Goal: Task Accomplishment & Management: Manage account settings

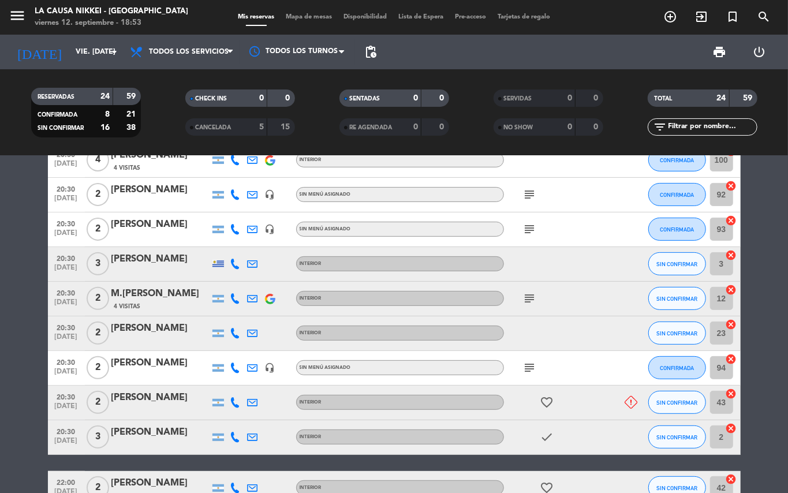
scroll to position [201, 0]
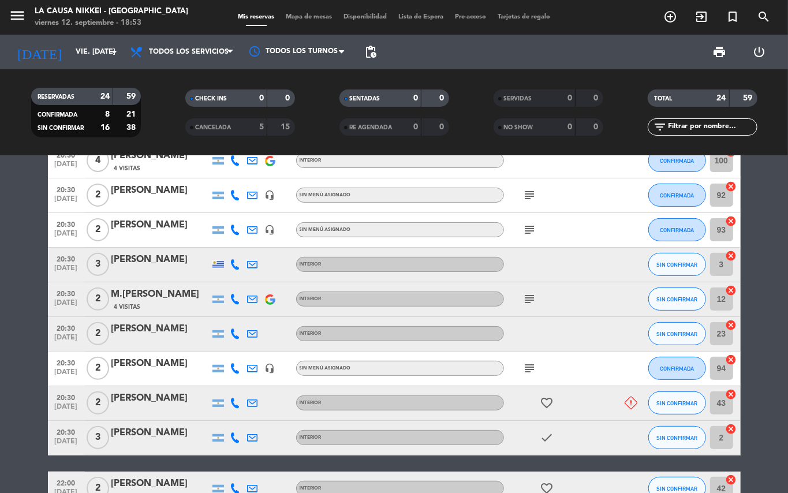
click at [535, 301] on icon "subject" at bounding box center [530, 299] width 14 height 14
click at [1, 253] on bookings-row "20:00 [DATE] 5 [PERSON_NAME] headset_mic Sin menú asignado subject CONFIRMADA 1…" at bounding box center [394, 471] width 788 height 895
click at [0, 365] on bookings-row "20:00 [DATE] 5 [PERSON_NAME] headset_mic Sin menú asignado subject CONFIRMADA 1…" at bounding box center [394, 471] width 788 height 895
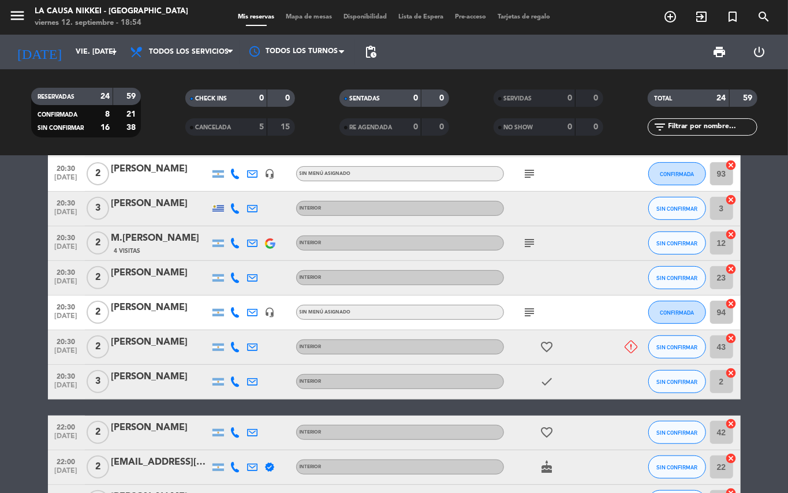
click at [527, 314] on icon "subject" at bounding box center [530, 312] width 14 height 14
click at [529, 245] on icon "subject" at bounding box center [530, 243] width 14 height 14
click at [524, 173] on icon "subject" at bounding box center [530, 174] width 14 height 14
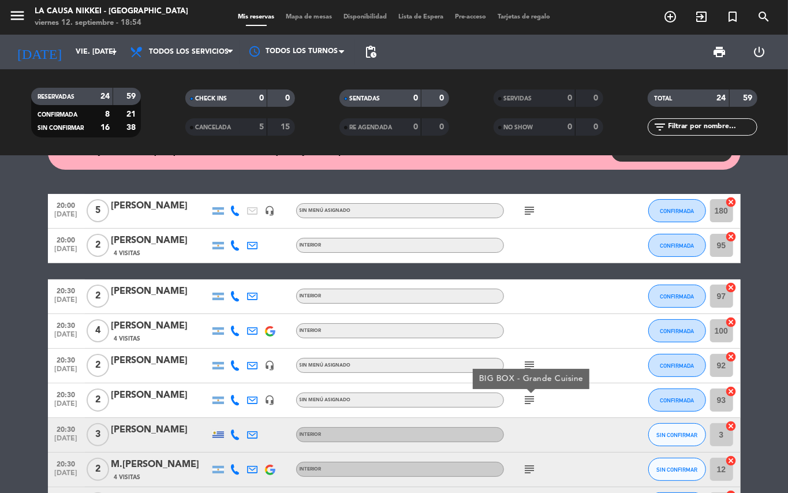
scroll to position [18, 0]
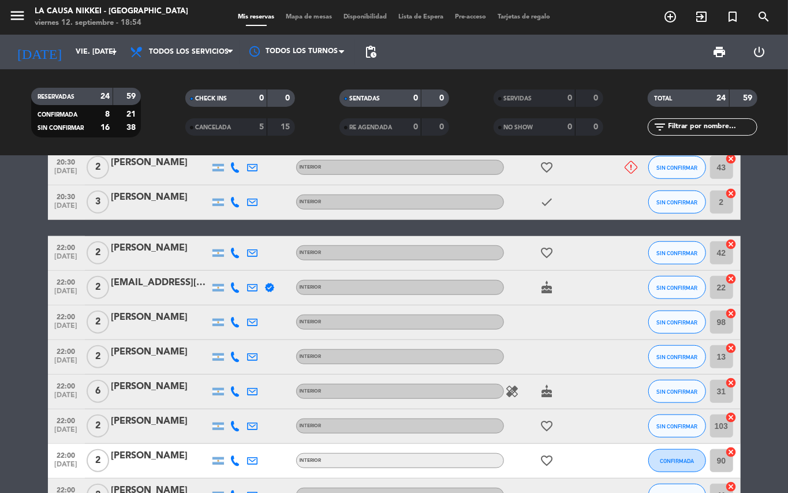
scroll to position [444, 0]
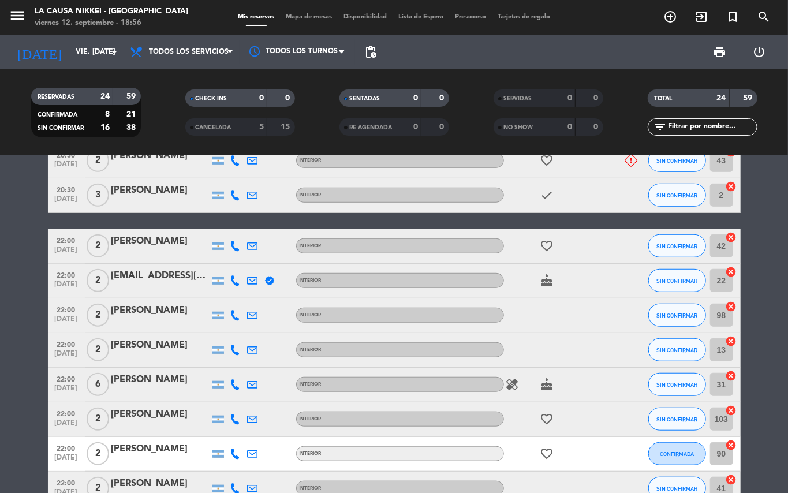
click at [0, 254] on bookings-row "20:00 [DATE] 5 [PERSON_NAME] headset_mic Sin menú asignado subject CONFIRMADA 1…" at bounding box center [394, 228] width 788 height 895
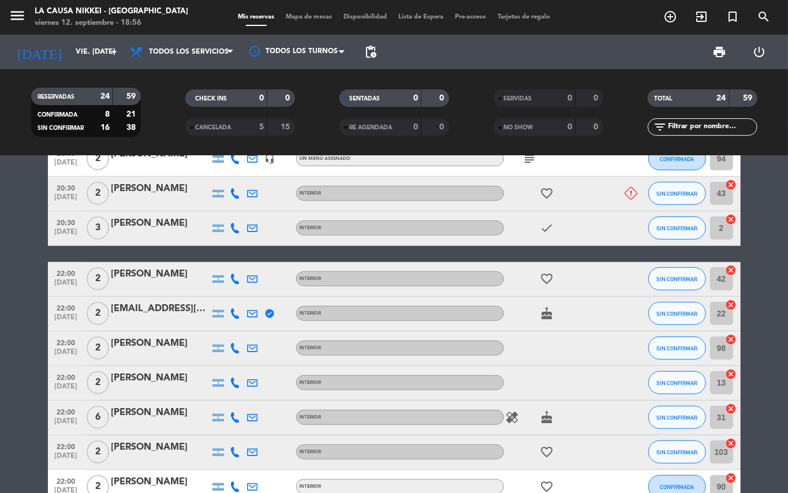
scroll to position [0, 0]
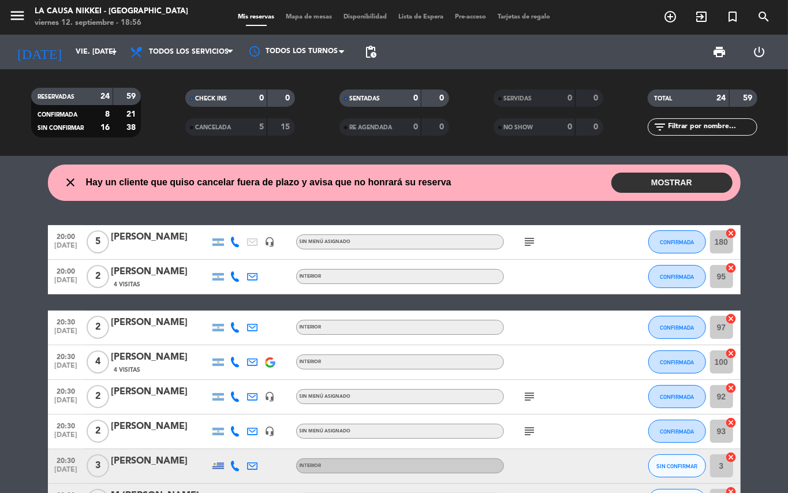
click at [234, 275] on icon at bounding box center [235, 276] width 10 height 10
click at [238, 261] on span "content_paste" at bounding box center [242, 257] width 9 height 9
click at [240, 324] on icon at bounding box center [235, 327] width 10 height 10
click at [241, 310] on span "content_paste" at bounding box center [245, 307] width 9 height 9
click at [234, 357] on icon at bounding box center [235, 362] width 10 height 10
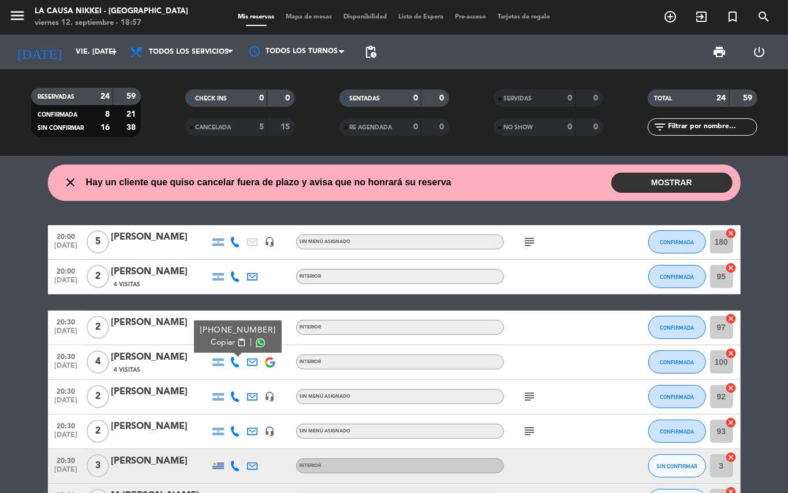
click at [237, 340] on span "content_paste" at bounding box center [241, 342] width 9 height 9
drag, startPoint x: 228, startPoint y: 403, endPoint x: 231, endPoint y: 397, distance: 6.2
click at [230, 402] on div at bounding box center [235, 397] width 17 height 34
click at [231, 397] on icon at bounding box center [235, 396] width 10 height 10
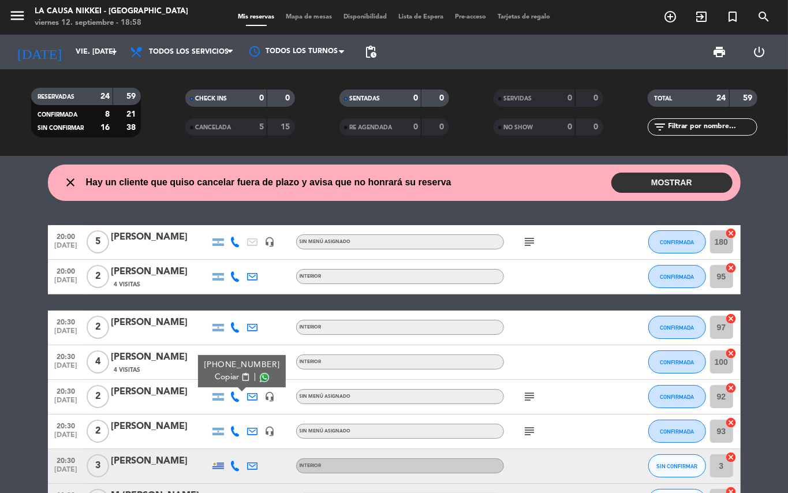
drag, startPoint x: 538, startPoint y: 381, endPoint x: 529, endPoint y: 399, distance: 20.6
click at [529, 399] on div "subject" at bounding box center [556, 397] width 104 height 34
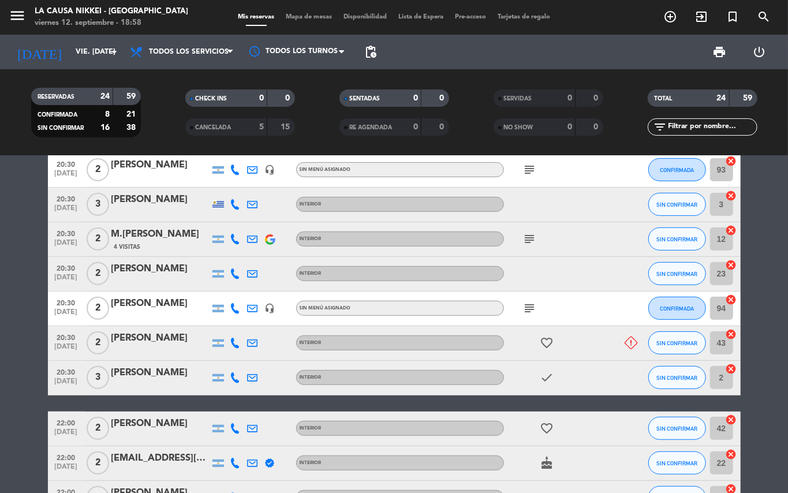
scroll to position [268, 0]
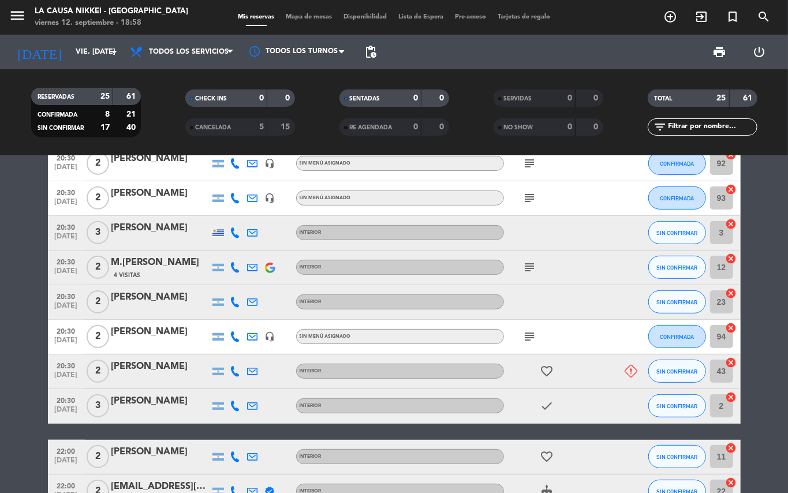
click at [239, 197] on icon at bounding box center [235, 198] width 10 height 10
click at [759, 238] on bookings-row "20:00 [DATE] 2 [PERSON_NAME] INTERIOR card_giftcard SIN CONFIRMAR 42 cancel 20:…" at bounding box center [394, 422] width 788 height 930
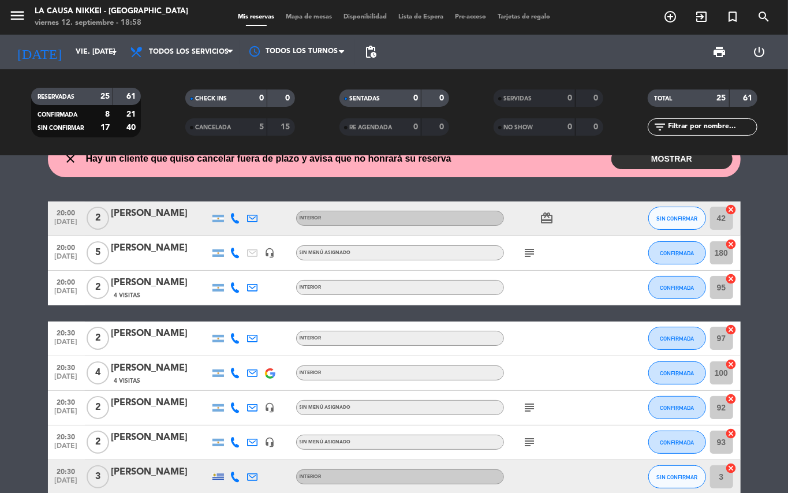
scroll to position [17, 0]
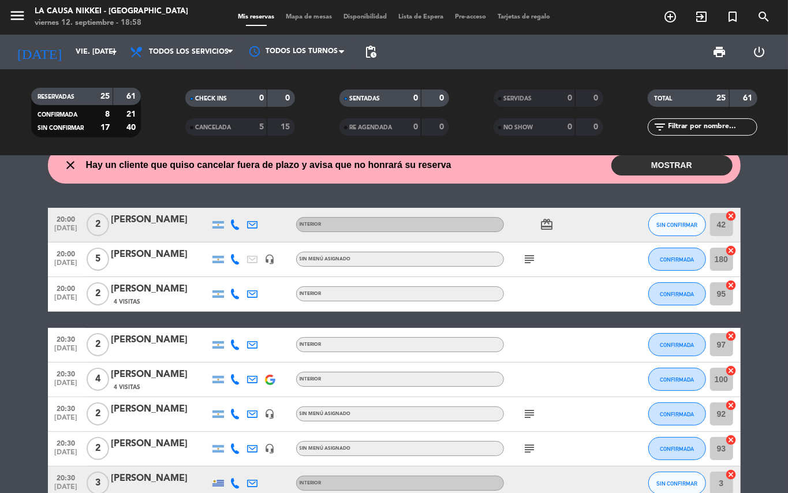
click at [236, 224] on icon at bounding box center [235, 224] width 10 height 10
click at [241, 206] on span "content_paste" at bounding box center [245, 205] width 9 height 9
click at [232, 480] on icon at bounding box center [235, 483] width 10 height 10
click at [243, 465] on span "content_paste" at bounding box center [247, 463] width 9 height 9
click at [255, 481] on icon at bounding box center [253, 483] width 10 height 10
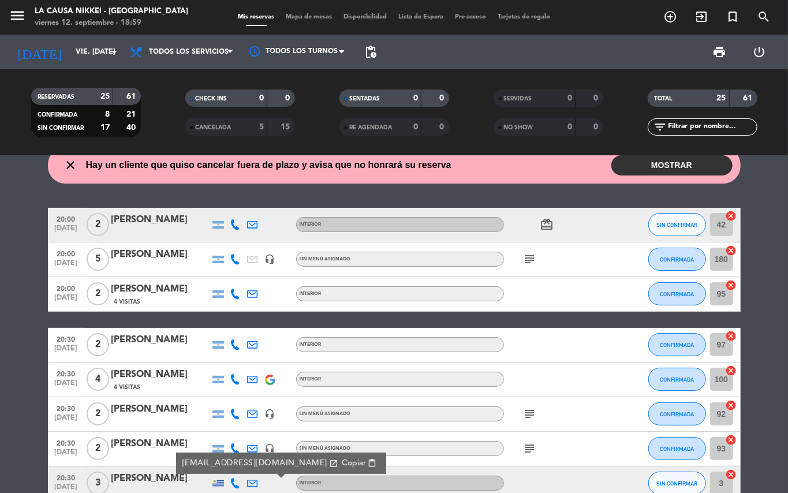
click at [341, 464] on span "Copiar" at bounding box center [353, 463] width 24 height 12
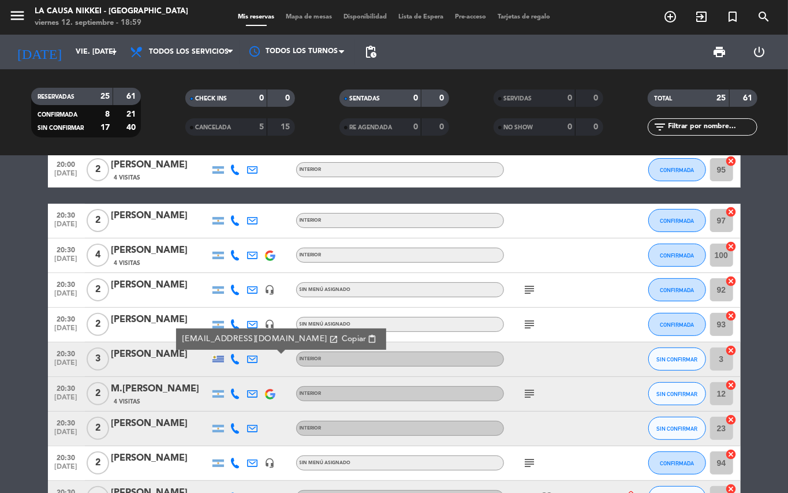
scroll to position [218, 0]
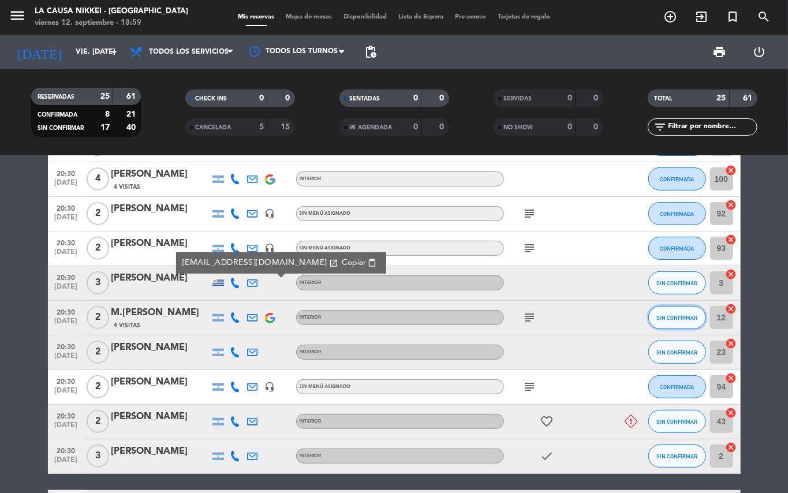
click at [683, 321] on button "SIN CONFIRMAR" at bounding box center [677, 317] width 58 height 23
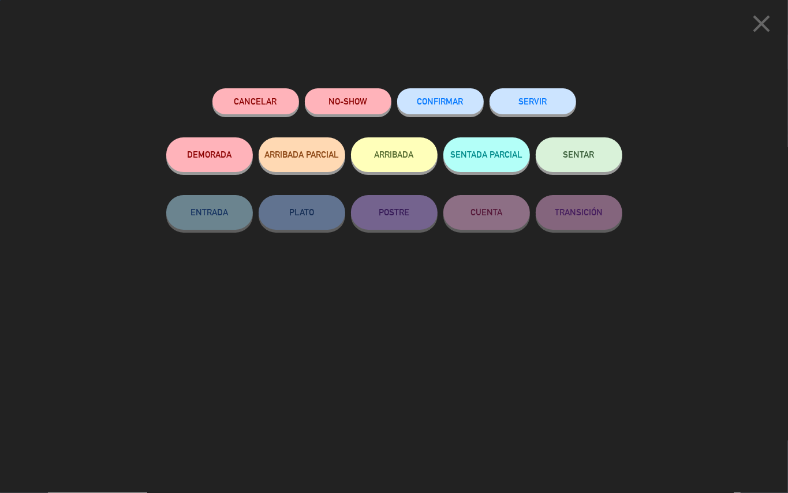
click at [433, 115] on div "CONFIRMAR" at bounding box center [440, 112] width 87 height 49
click at [434, 113] on button "CONFIRMAR" at bounding box center [440, 101] width 87 height 26
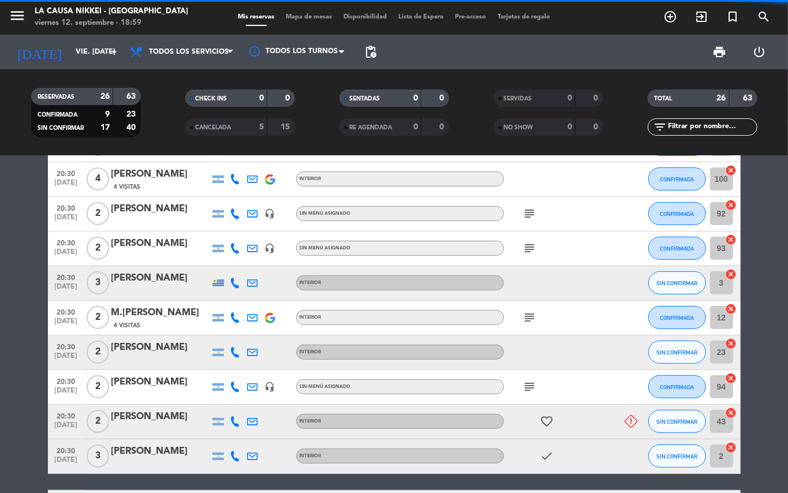
click at [231, 348] on icon at bounding box center [235, 352] width 10 height 10
click at [241, 330] on span "content_paste" at bounding box center [245, 332] width 9 height 9
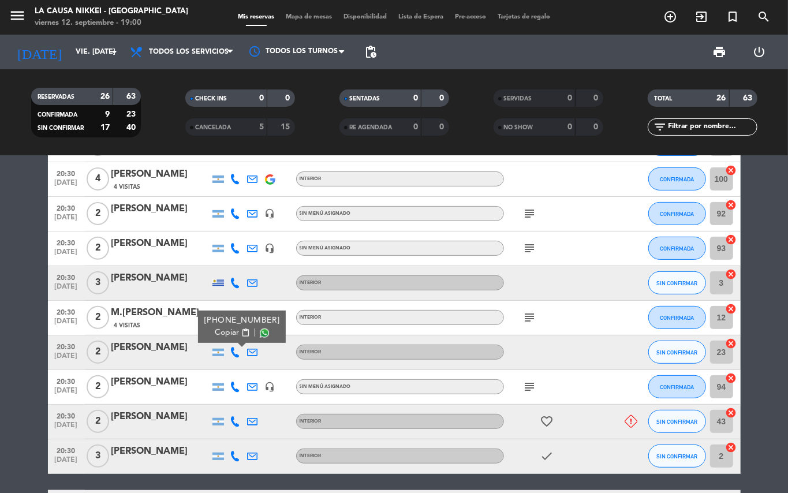
click at [236, 387] on icon at bounding box center [235, 386] width 10 height 10
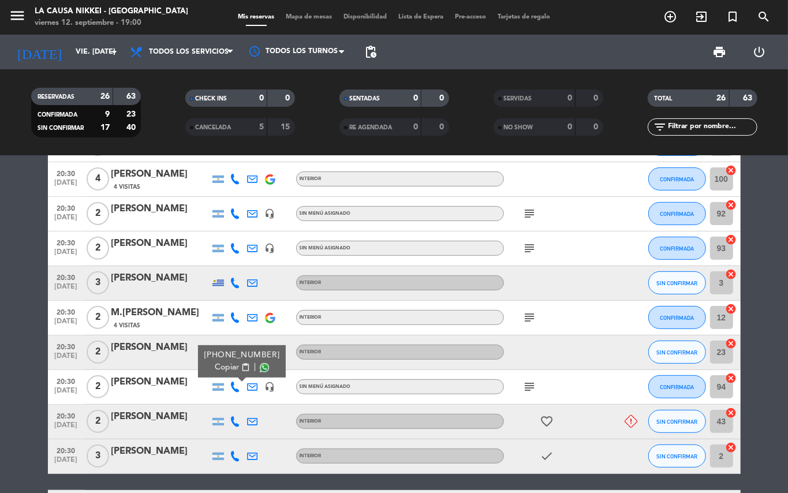
click at [529, 391] on icon "subject" at bounding box center [530, 387] width 14 height 14
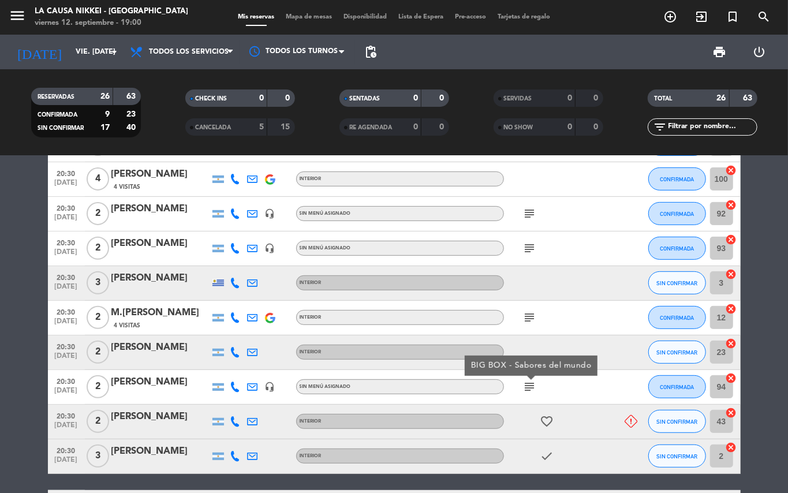
click at [241, 423] on div at bounding box center [235, 421] width 17 height 34
click at [228, 425] on div at bounding box center [235, 421] width 17 height 34
click at [234, 418] on icon at bounding box center [235, 421] width 10 height 10
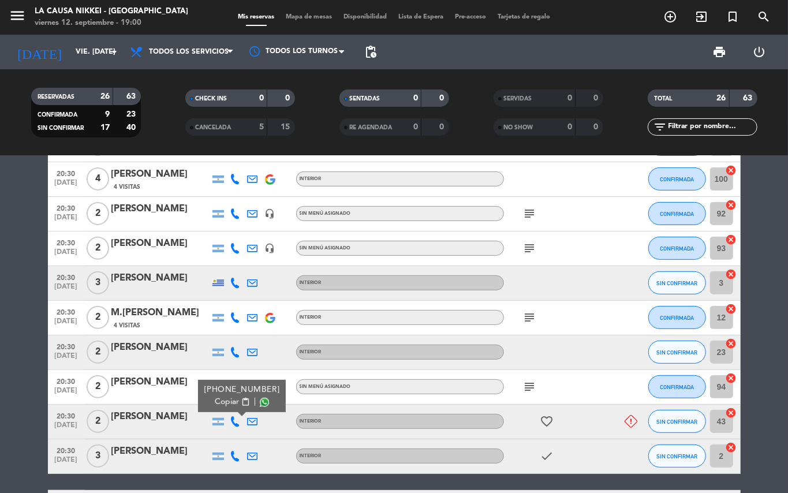
click at [241, 402] on span "content_paste" at bounding box center [245, 402] width 9 height 9
click at [367, 51] on span "pending_actions" at bounding box center [370, 52] width 14 height 14
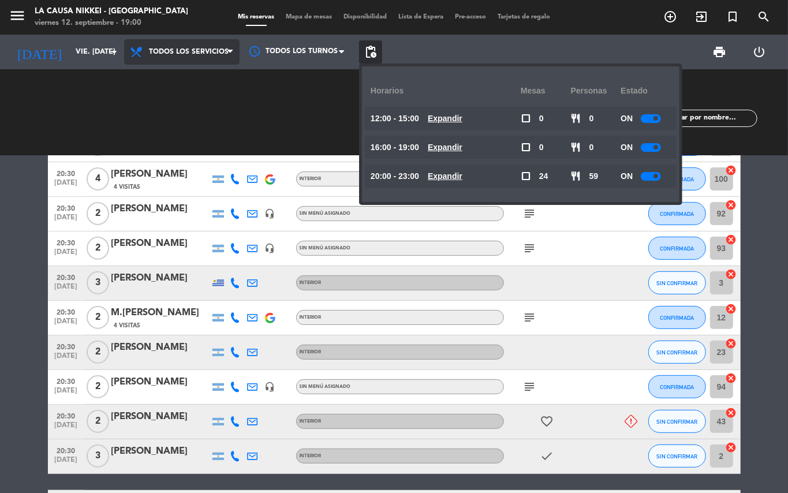
click at [222, 48] on span "Todos los servicios" at bounding box center [189, 52] width 80 height 8
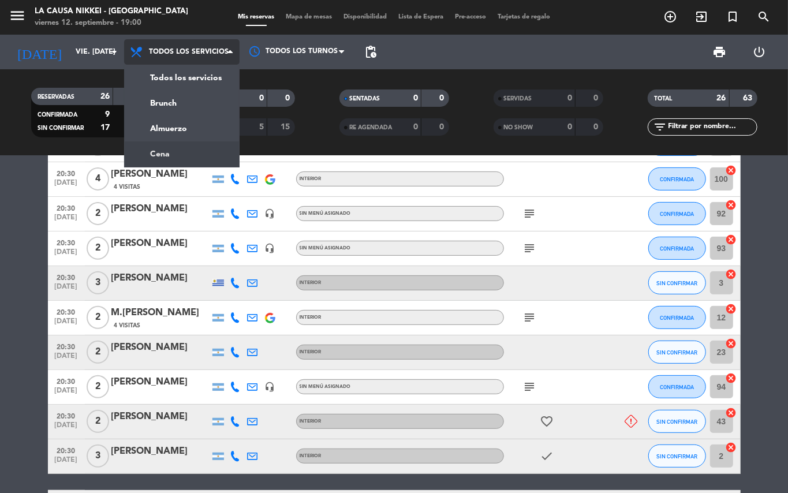
click at [196, 152] on div "menu La Causa Nikkei - [GEOGRAPHIC_DATA] viernes 12. septiembre - 19:00 Mis res…" at bounding box center [394, 78] width 788 height 156
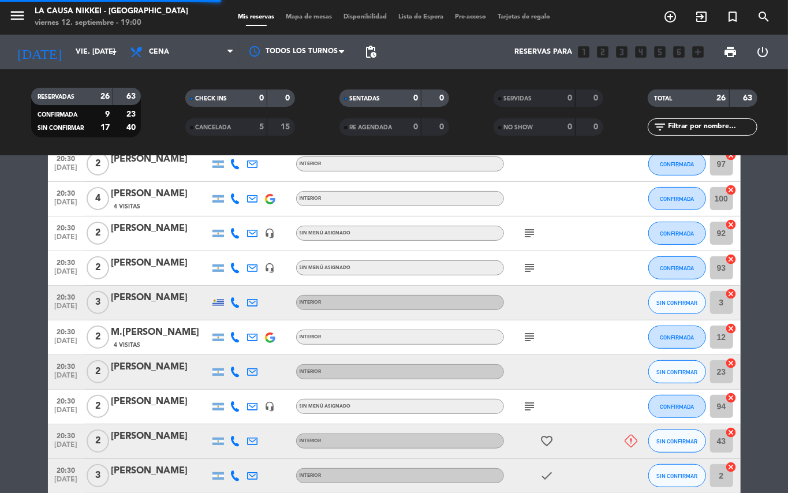
scroll to position [247, 0]
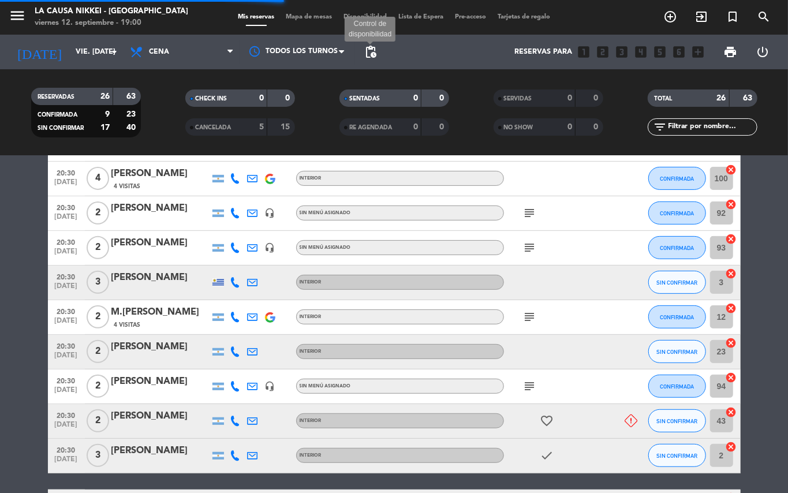
click at [373, 51] on span "pending_actions" at bounding box center [370, 52] width 14 height 14
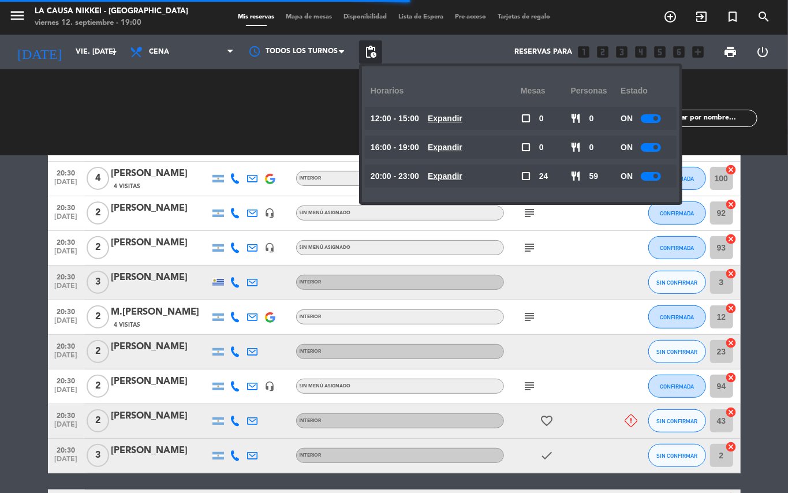
click at [785, 250] on bookings-row "20:00 [DATE] 2 [PERSON_NAME] INTERIOR card_giftcard SIN CONFIRMAR 11 cancel 20:…" at bounding box center [394, 489] width 788 height 965
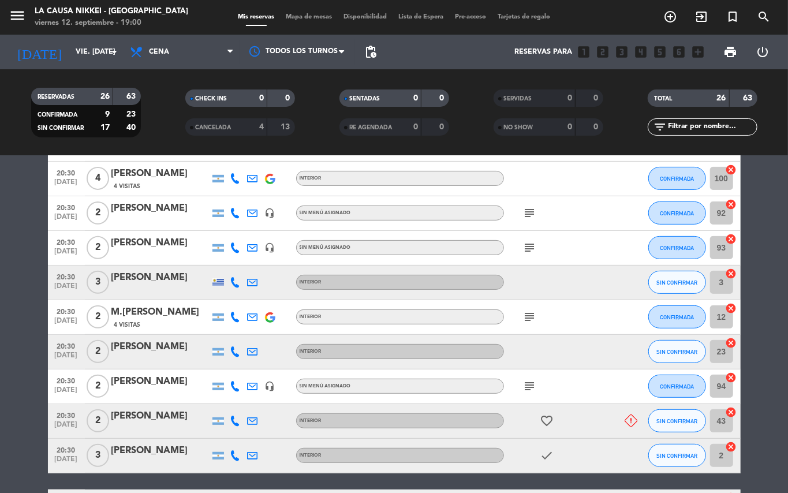
click at [365, 58] on span "pending_actions" at bounding box center [370, 52] width 14 height 14
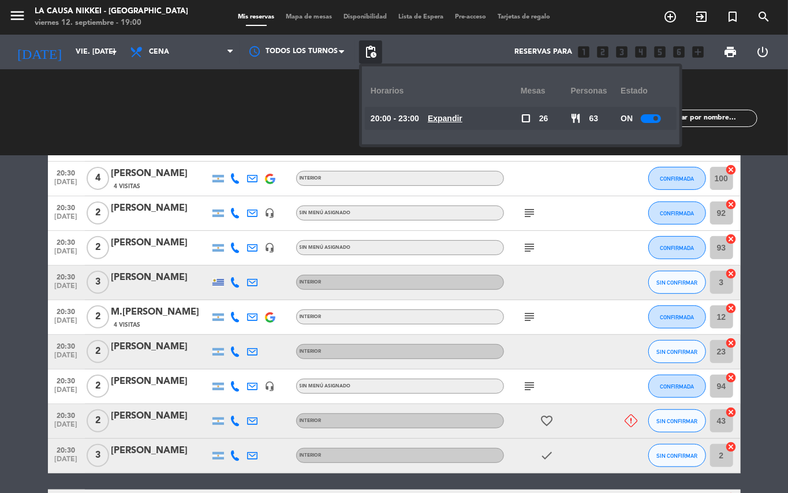
click at [457, 118] on u "Expandir" at bounding box center [445, 118] width 35 height 9
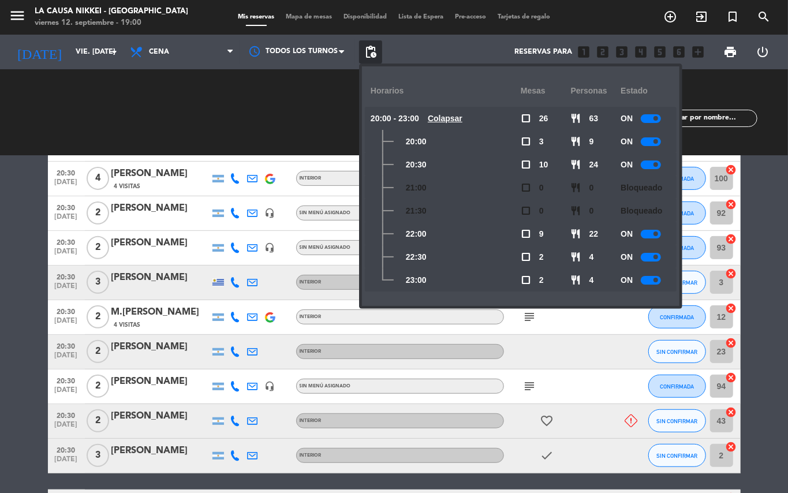
click at [786, 333] on bookings-row "20:00 [DATE] 2 [PERSON_NAME] INTERIOR card_giftcard SIN CONFIRMAR 11 cancel 20:…" at bounding box center [394, 489] width 788 height 965
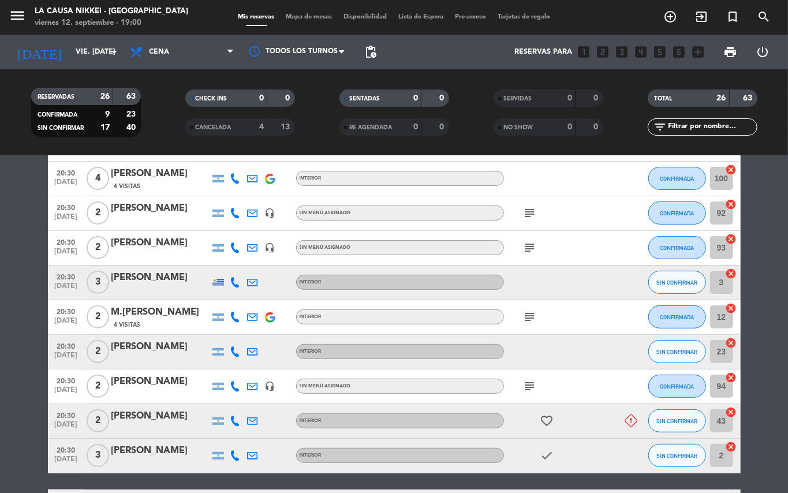
click at [238, 418] on icon at bounding box center [235, 420] width 10 height 10
click at [227, 458] on div at bounding box center [235, 455] width 17 height 34
click at [231, 457] on icon at bounding box center [235, 455] width 10 height 10
click at [241, 434] on span "content_paste" at bounding box center [242, 436] width 9 height 9
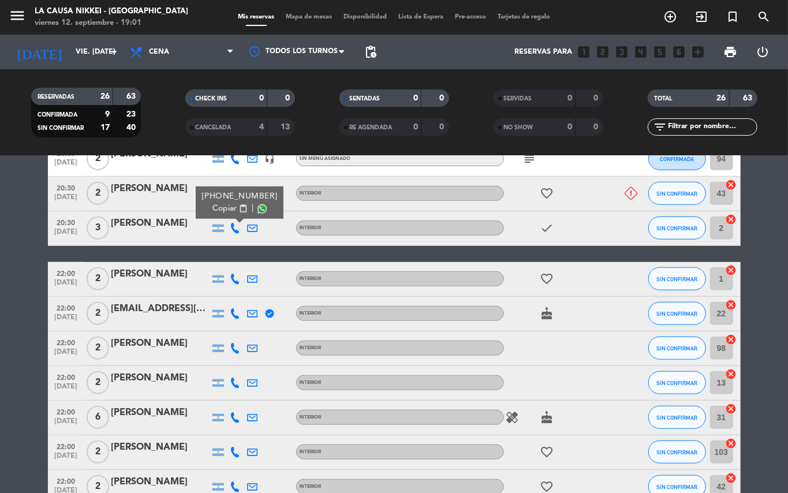
scroll to position [548, 0]
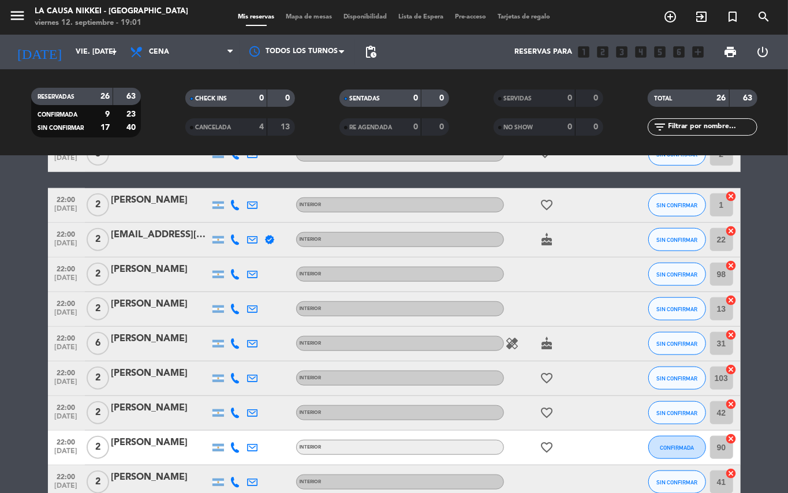
drag, startPoint x: 771, startPoint y: 390, endPoint x: 759, endPoint y: 396, distance: 13.4
click at [762, 395] on bookings-row "20:00 [DATE] 2 [PERSON_NAME] INTERIOR card_giftcard SIN CONFIRMAR 11 cancel 20:…" at bounding box center [394, 188] width 788 height 965
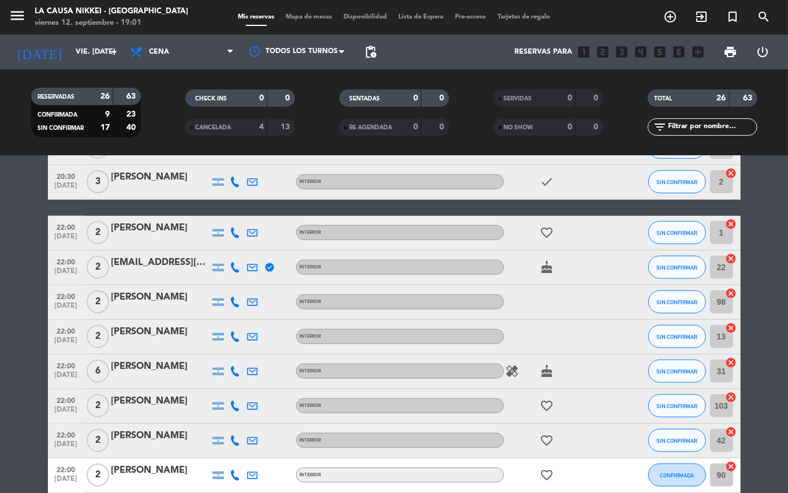
scroll to position [514, 0]
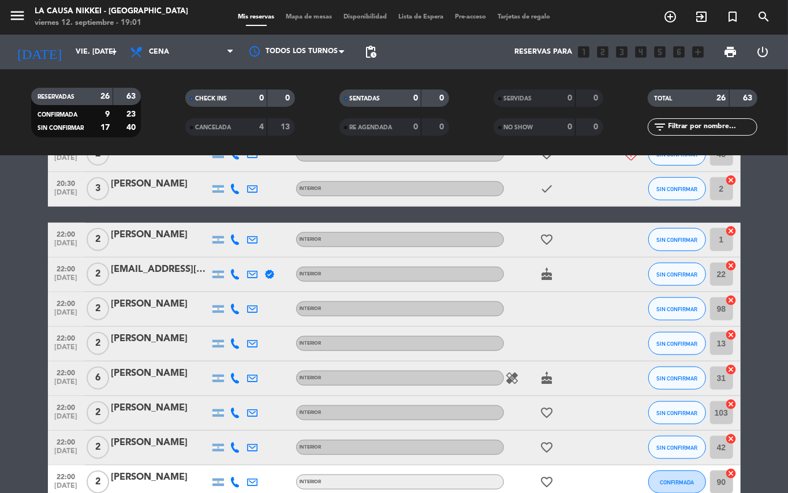
click at [229, 234] on div at bounding box center [235, 240] width 17 height 34
click at [236, 234] on icon at bounding box center [235, 239] width 10 height 10
click at [236, 224] on button "Copiar content_paste" at bounding box center [232, 220] width 35 height 12
click at [241, 224] on span "content_paste" at bounding box center [245, 220] width 9 height 9
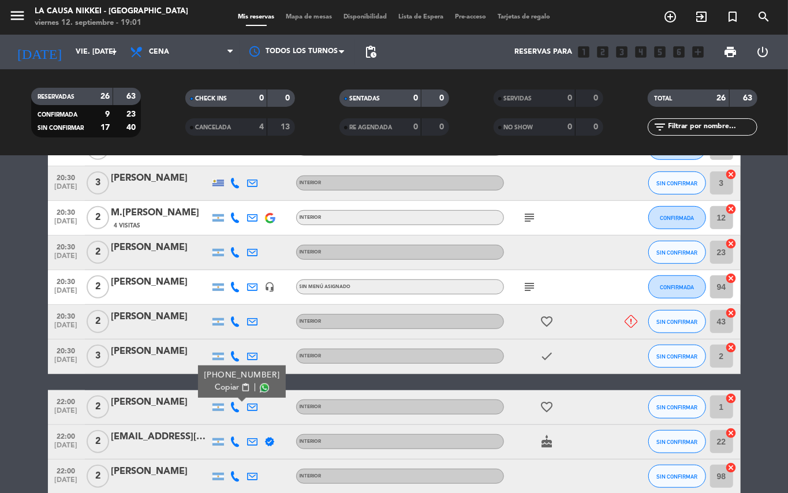
scroll to position [344, 0]
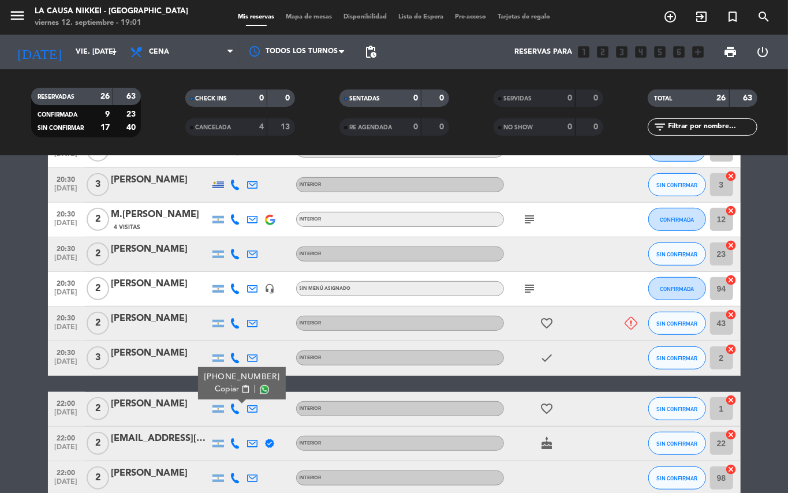
click at [229, 321] on div at bounding box center [235, 323] width 17 height 34
click at [234, 321] on icon at bounding box center [235, 323] width 10 height 10
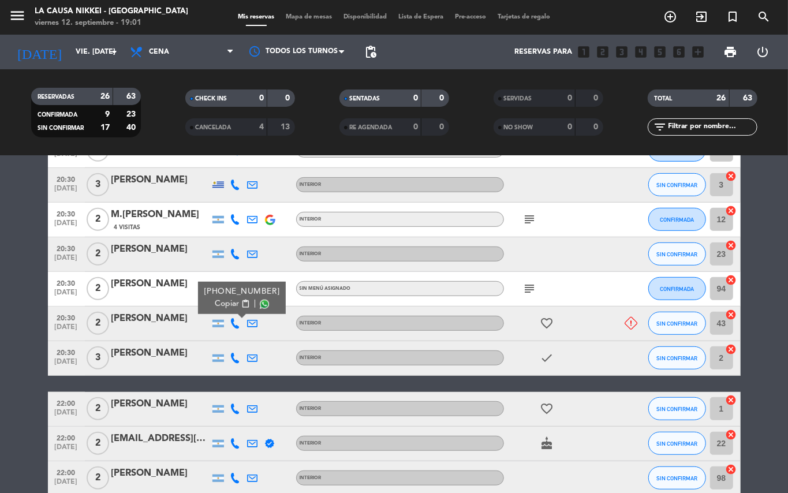
click at [234, 403] on icon at bounding box center [235, 408] width 10 height 10
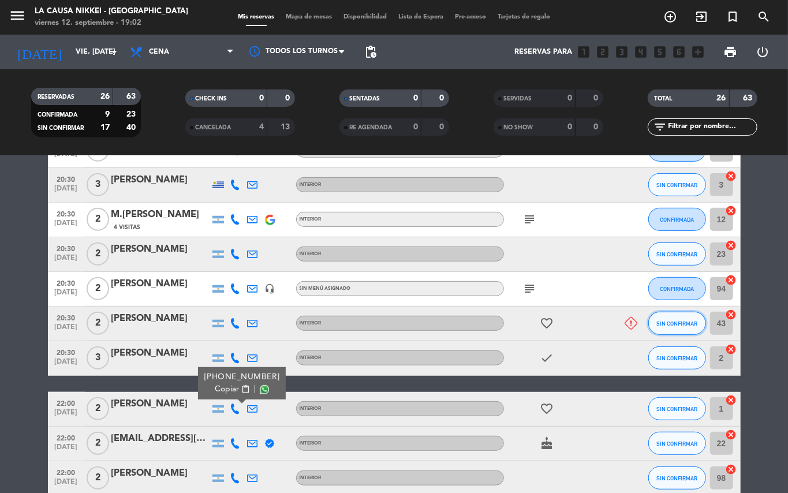
click at [667, 324] on span "SIN CONFIRMAR" at bounding box center [676, 323] width 41 height 6
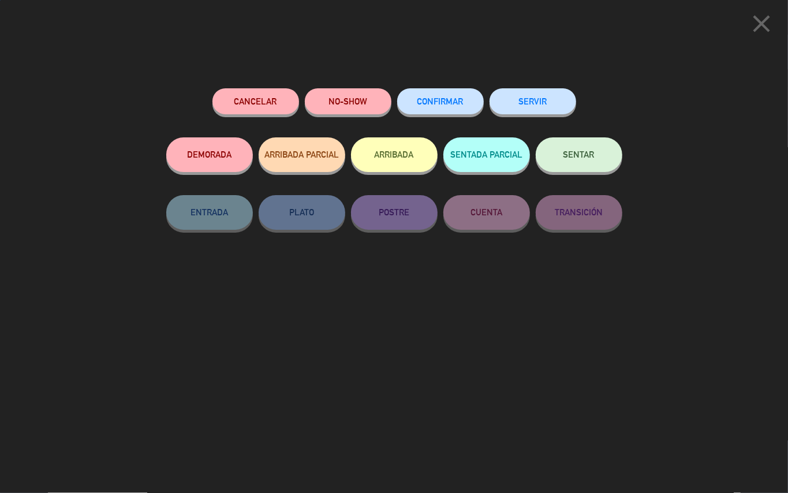
click at [351, 104] on button "NO-SHOW" at bounding box center [348, 101] width 87 height 26
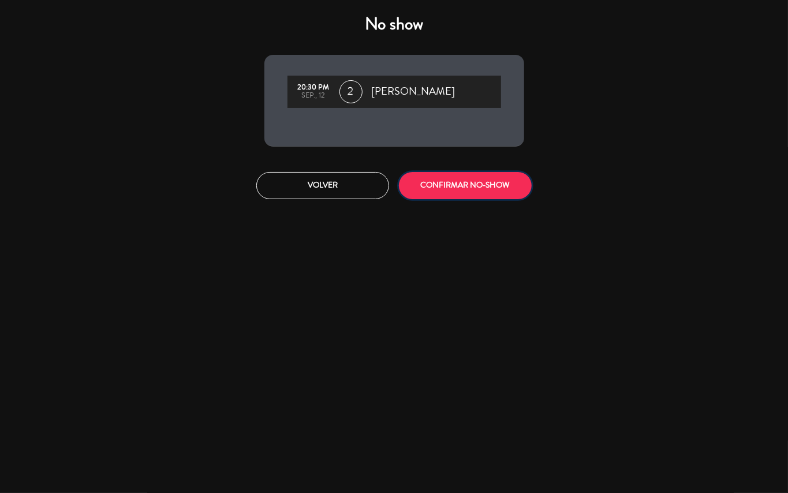
click at [481, 194] on button "CONFIRMAR NO-SHOW" at bounding box center [465, 185] width 133 height 27
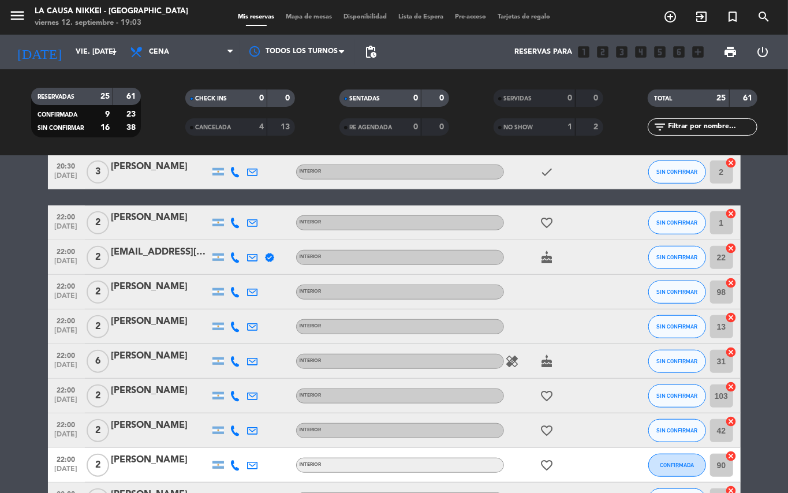
scroll to position [442, 0]
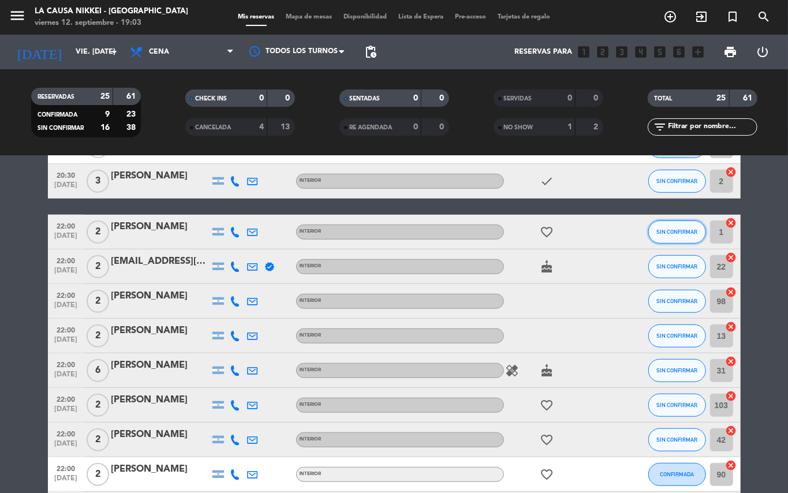
click at [663, 223] on button "SIN CONFIRMAR" at bounding box center [677, 231] width 58 height 23
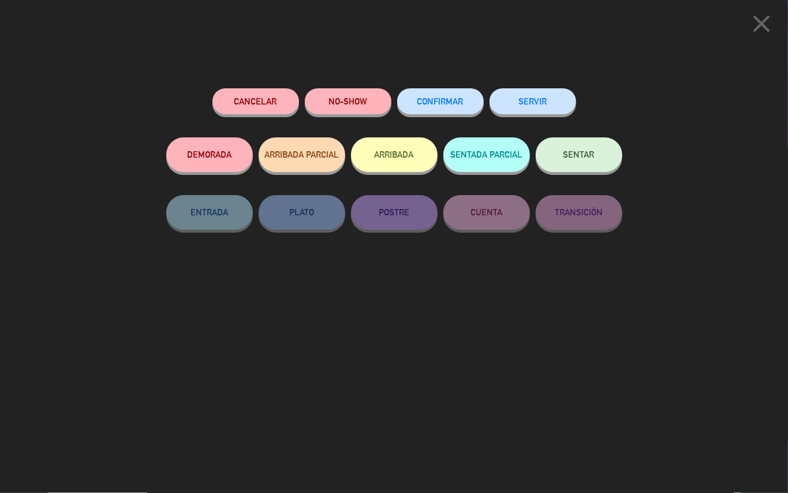
click at [433, 88] on div "CONFIRMAR" at bounding box center [440, 112] width 87 height 49
click at [433, 105] on span "CONFIRMAR" at bounding box center [440, 101] width 46 height 10
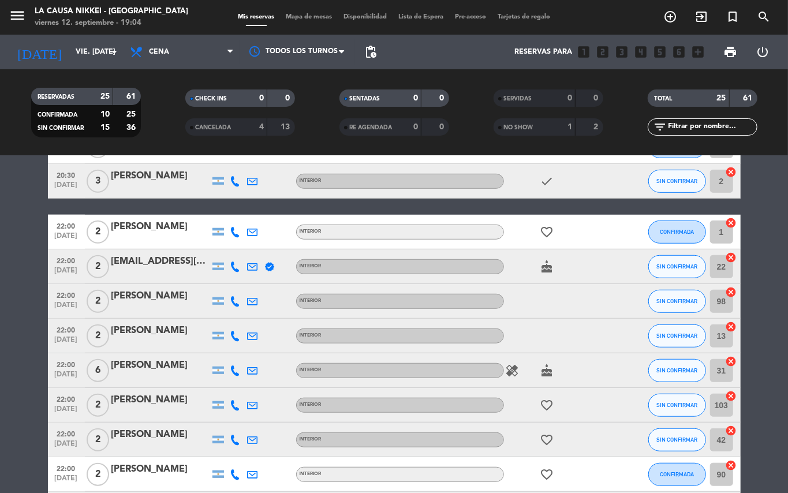
click at [234, 262] on icon at bounding box center [235, 266] width 10 height 10
click at [233, 250] on button "Copiar content_paste" at bounding box center [232, 247] width 35 height 12
click at [233, 300] on icon at bounding box center [235, 301] width 10 height 10
click at [233, 284] on button "Copiar content_paste" at bounding box center [232, 281] width 35 height 12
drag, startPoint x: 235, startPoint y: 328, endPoint x: 236, endPoint y: 335, distance: 6.9
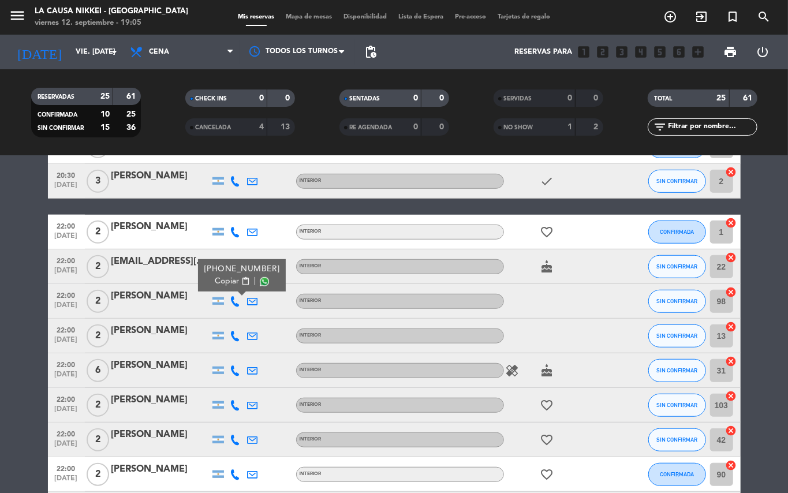
click at [236, 335] on div at bounding box center [235, 335] width 17 height 34
click at [237, 335] on icon at bounding box center [235, 336] width 10 height 10
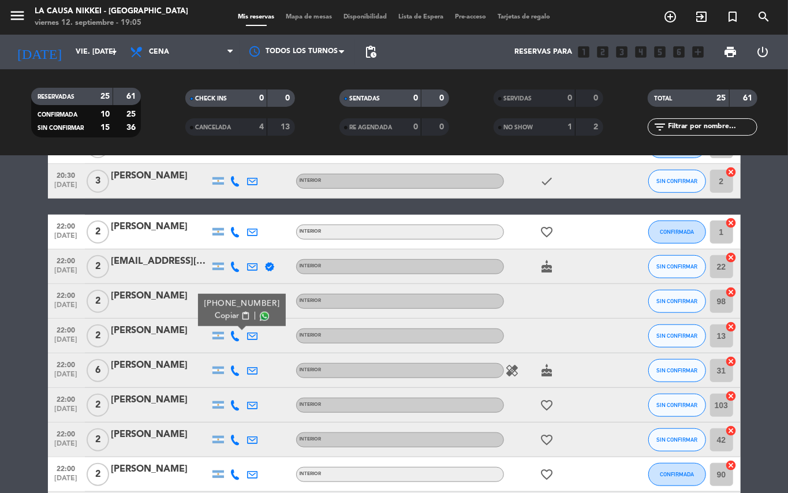
click at [238, 321] on button "Copiar content_paste" at bounding box center [232, 316] width 35 height 12
click at [239, 365] on icon at bounding box center [235, 370] width 10 height 10
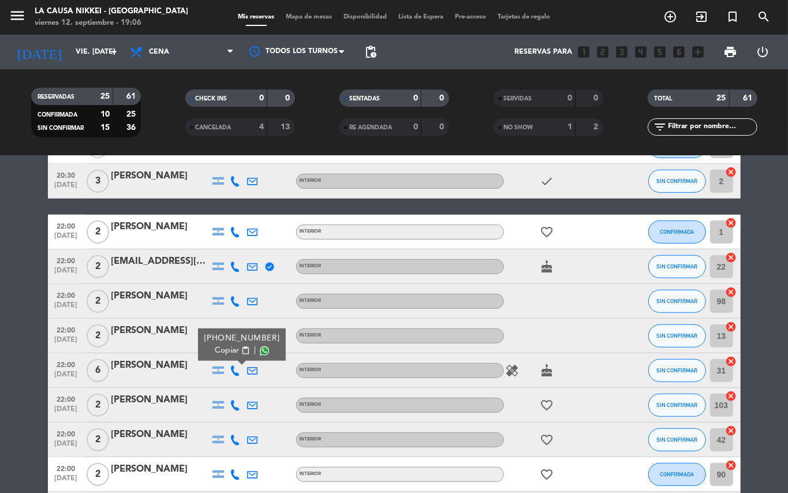
drag, startPoint x: 239, startPoint y: 340, endPoint x: 238, endPoint y: 350, distance: 9.9
click at [239, 340] on div "[PHONE_NUMBER]" at bounding box center [242, 338] width 76 height 12
click at [241, 350] on span "content_paste" at bounding box center [245, 350] width 9 height 9
click at [231, 404] on icon at bounding box center [235, 405] width 10 height 10
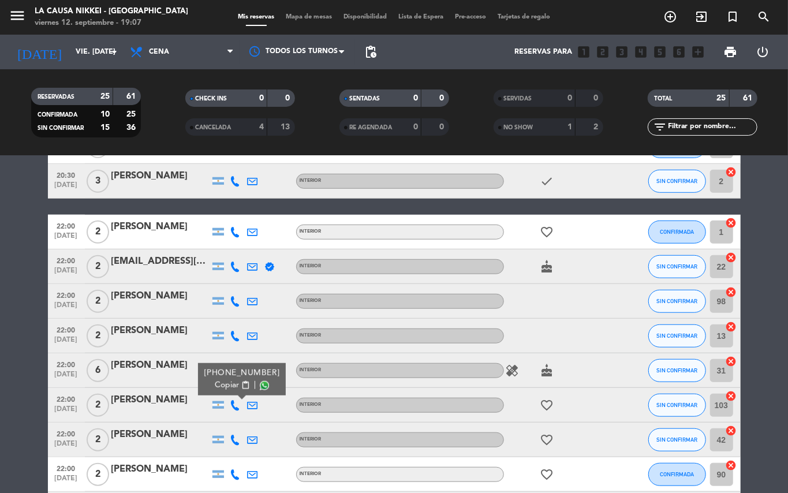
click at [232, 387] on span "Copiar" at bounding box center [227, 385] width 24 height 12
click at [234, 434] on icon at bounding box center [235, 439] width 10 height 10
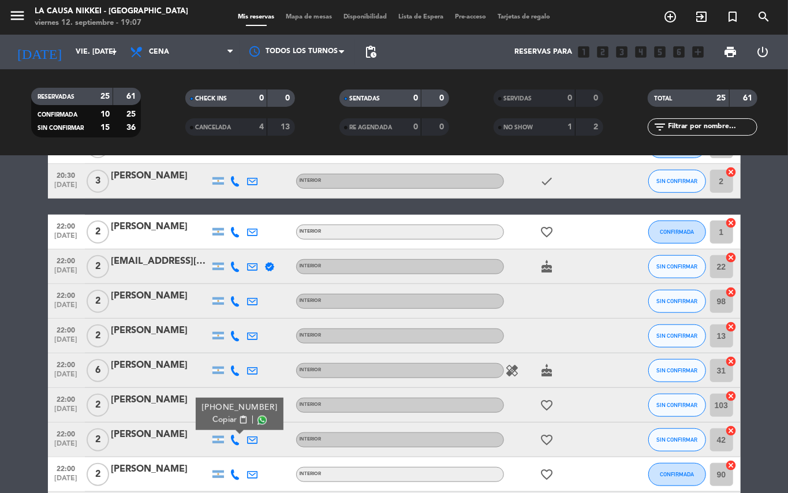
click at [238, 414] on button "Copiar content_paste" at bounding box center [229, 420] width 35 height 12
click at [235, 472] on icon at bounding box center [235, 474] width 10 height 10
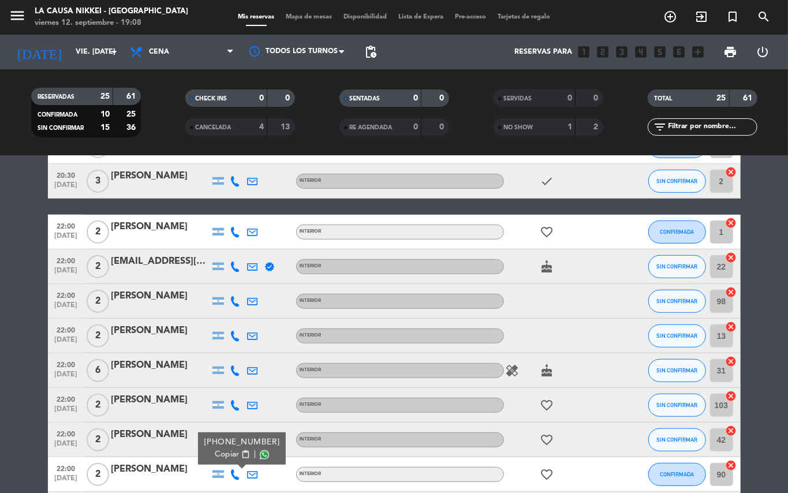
click at [241, 456] on span "content_paste" at bounding box center [245, 454] width 9 height 9
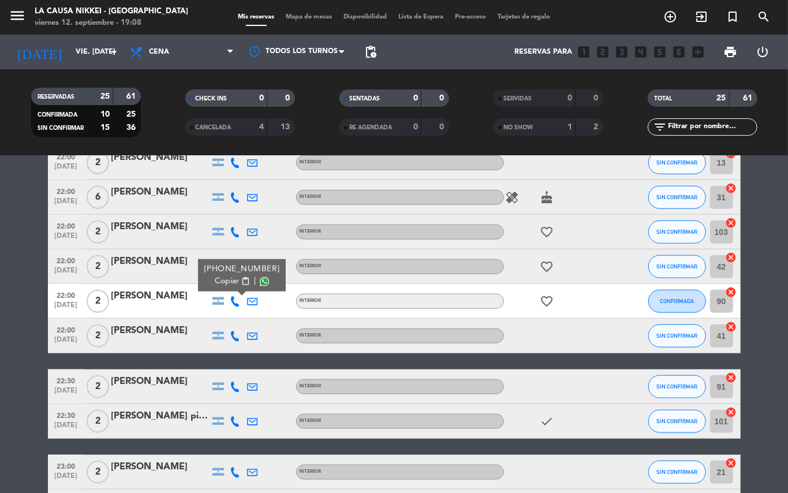
scroll to position [624, 0]
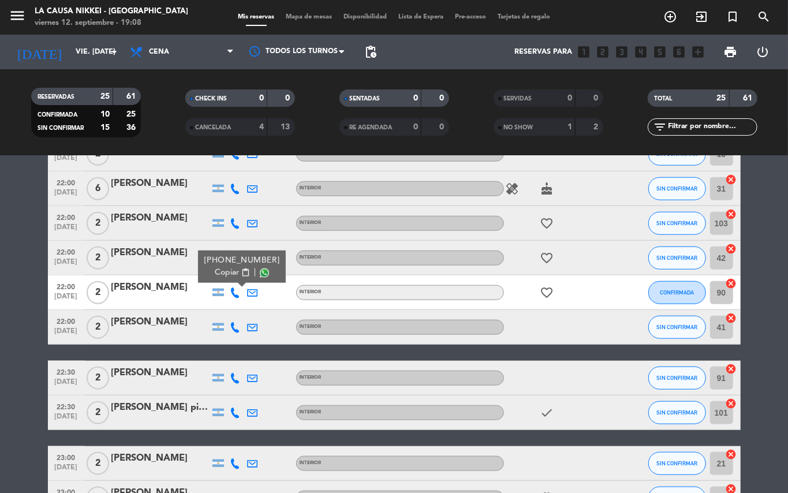
click at [234, 327] on icon at bounding box center [235, 327] width 10 height 10
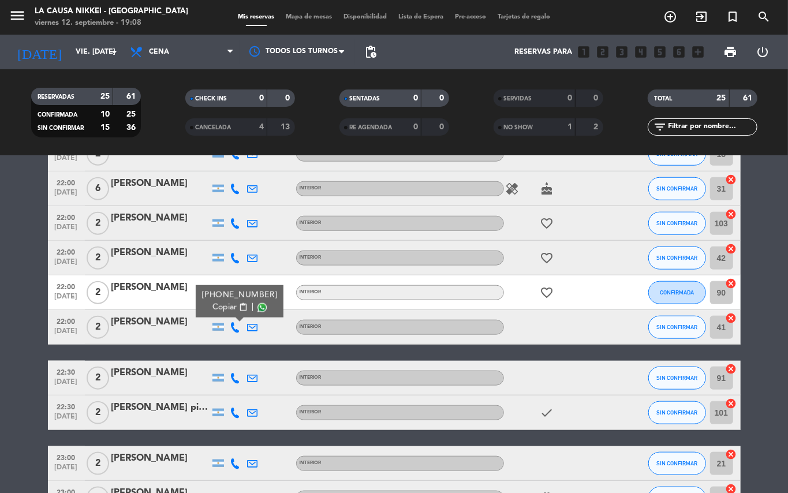
click at [241, 310] on span "content_paste" at bounding box center [242, 307] width 9 height 9
click at [238, 381] on icon at bounding box center [235, 378] width 10 height 10
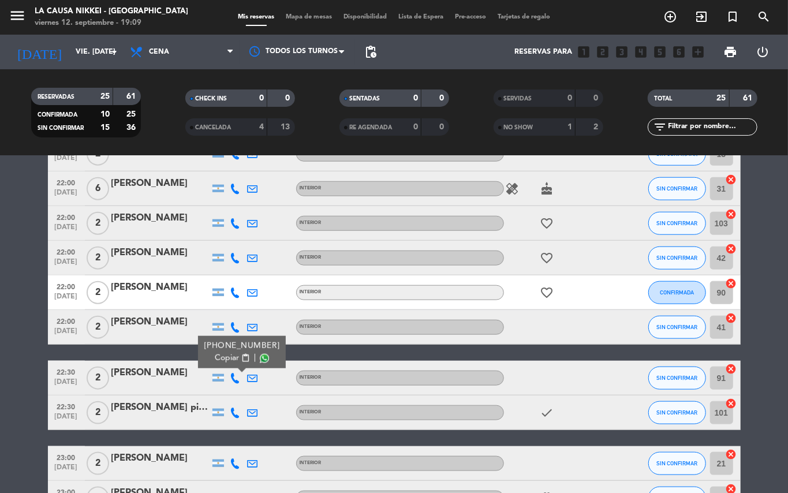
click at [238, 365] on div "[PHONE_NUMBER] Copiar content_paste |" at bounding box center [242, 352] width 88 height 32
click at [241, 361] on span "content_paste" at bounding box center [245, 358] width 9 height 9
click at [234, 411] on icon at bounding box center [235, 412] width 10 height 10
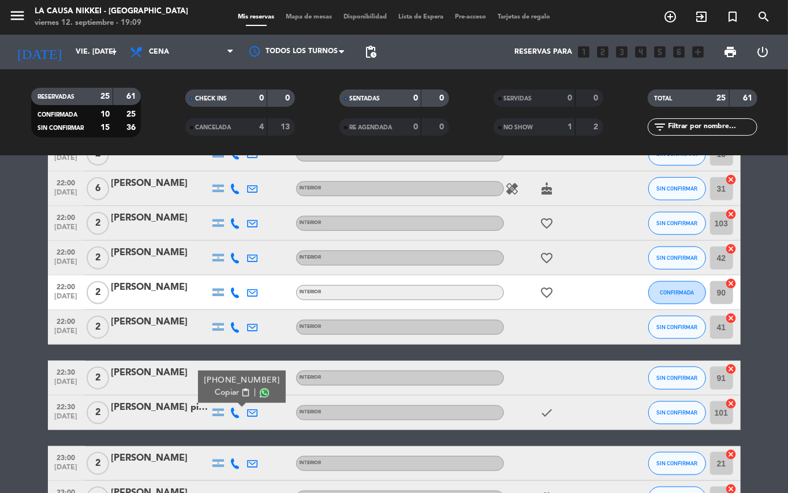
click at [241, 389] on span "content_paste" at bounding box center [245, 392] width 9 height 9
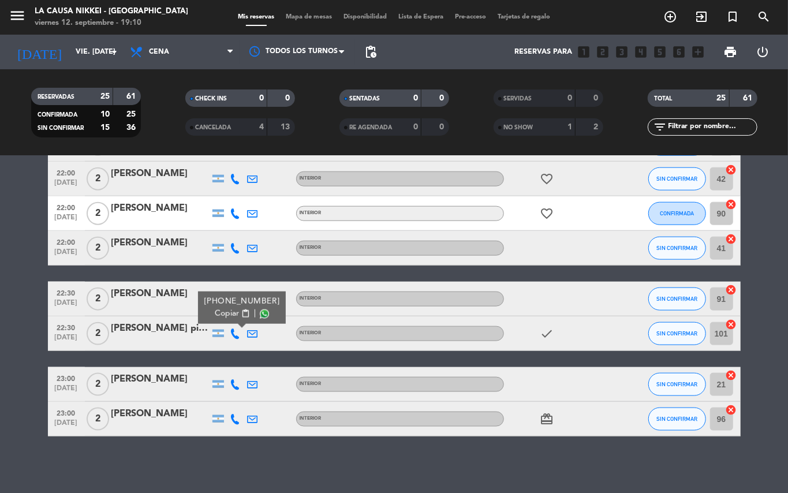
click at [236, 384] on icon at bounding box center [235, 384] width 10 height 10
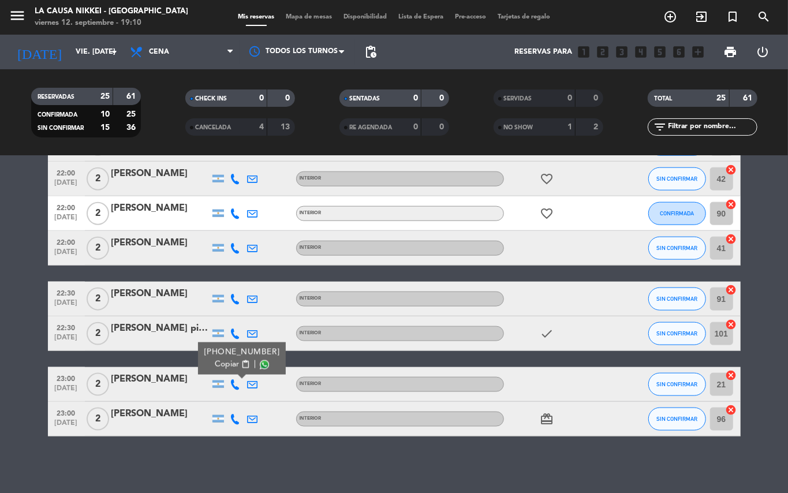
click at [253, 359] on span "|" at bounding box center [254, 364] width 2 height 12
click at [243, 365] on span "content_paste" at bounding box center [245, 364] width 9 height 9
click at [374, 56] on span "pending_actions" at bounding box center [370, 51] width 23 height 23
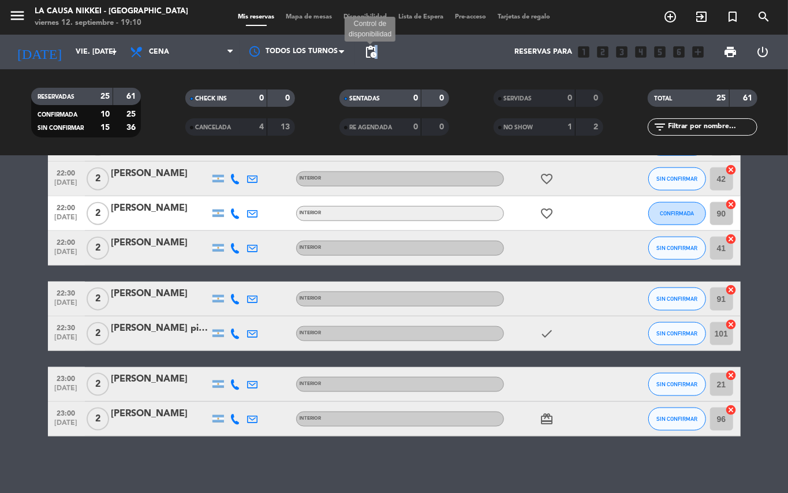
click at [374, 56] on span "pending_actions" at bounding box center [370, 52] width 14 height 14
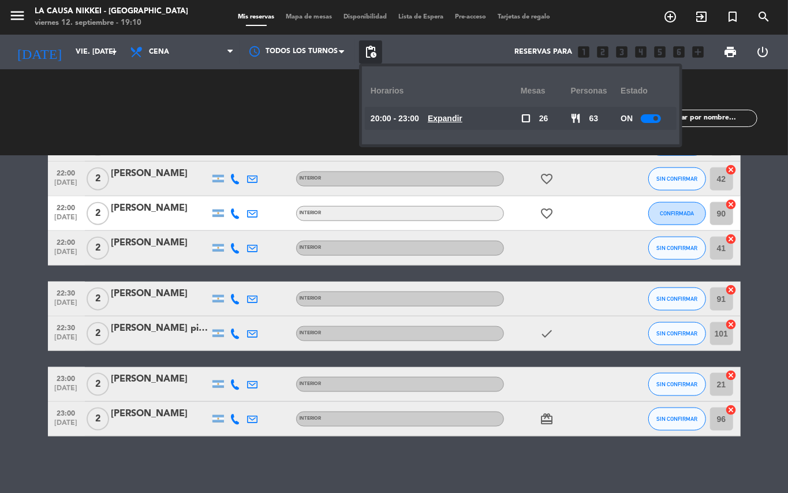
click at [444, 118] on u "Expandir" at bounding box center [445, 118] width 35 height 9
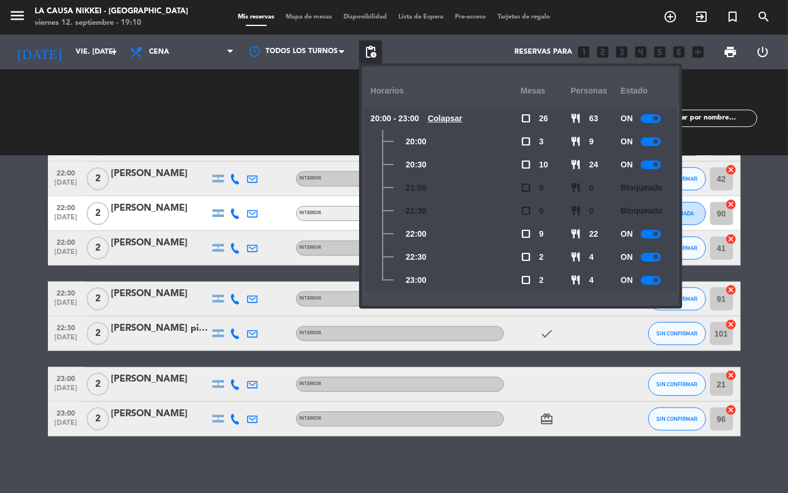
click at [651, 278] on div at bounding box center [650, 280] width 20 height 9
drag, startPoint x: 786, startPoint y: 307, endPoint x: 781, endPoint y: 321, distance: 14.8
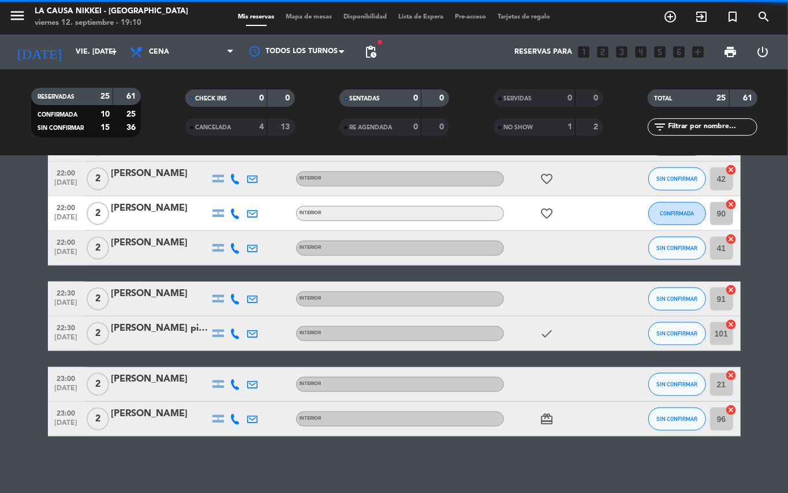
click at [234, 423] on div at bounding box center [235, 419] width 17 height 34
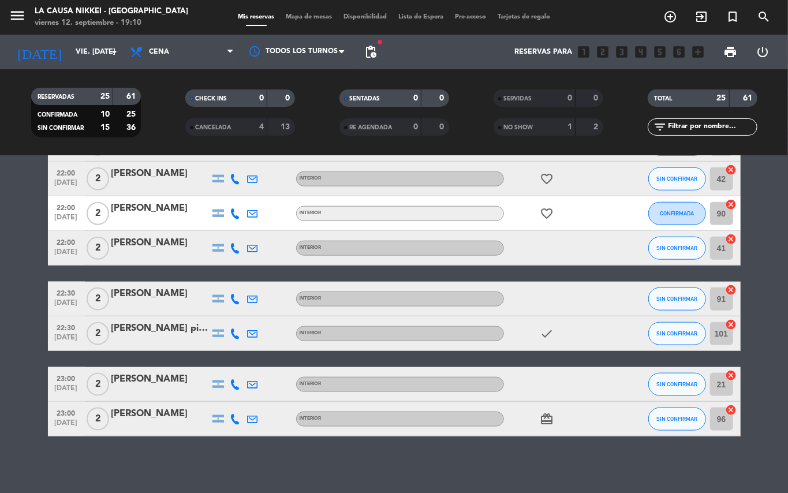
drag, startPoint x: 235, startPoint y: 422, endPoint x: 246, endPoint y: 412, distance: 14.7
click at [235, 421] on icon at bounding box center [235, 419] width 10 height 10
click at [241, 395] on span "content_paste" at bounding box center [245, 399] width 9 height 9
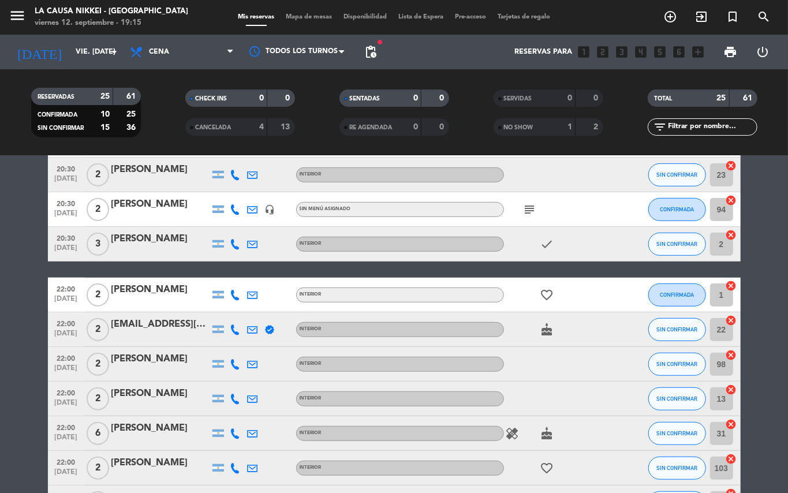
scroll to position [487, 0]
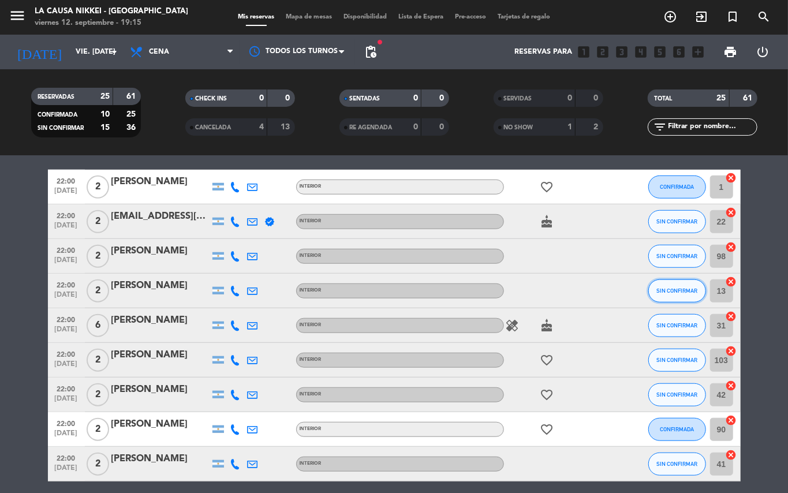
click at [680, 292] on span "SIN CONFIRMAR" at bounding box center [676, 290] width 41 height 6
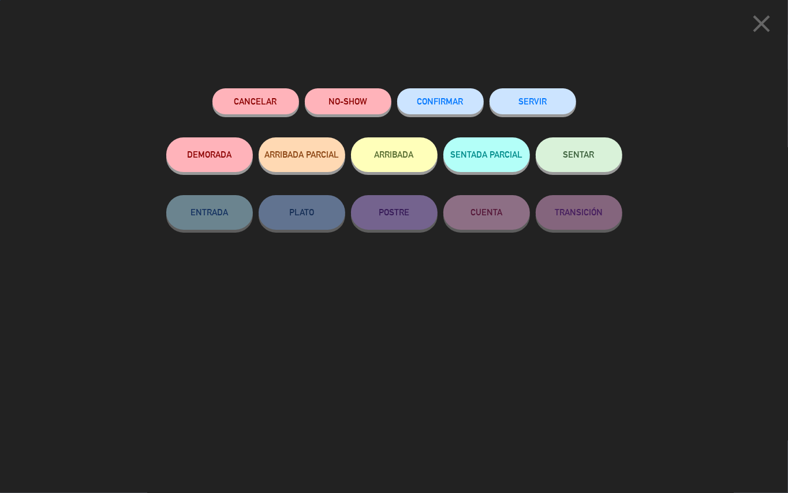
click at [426, 102] on span "CONFIRMAR" at bounding box center [440, 101] width 46 height 10
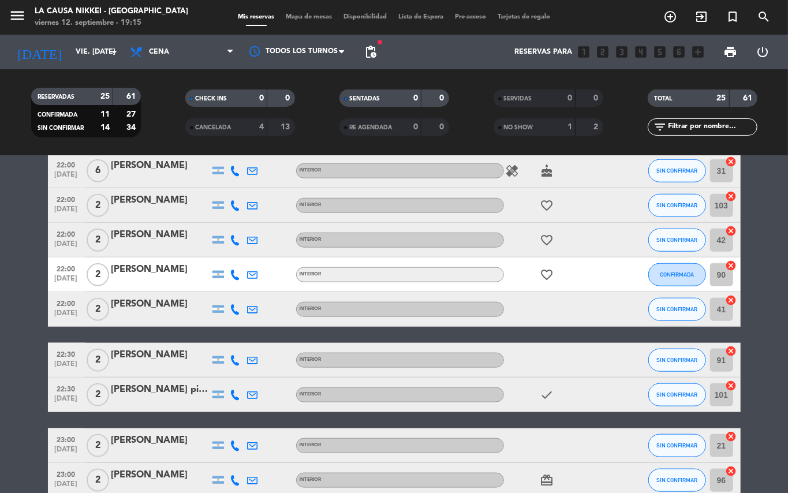
scroll to position [658, 0]
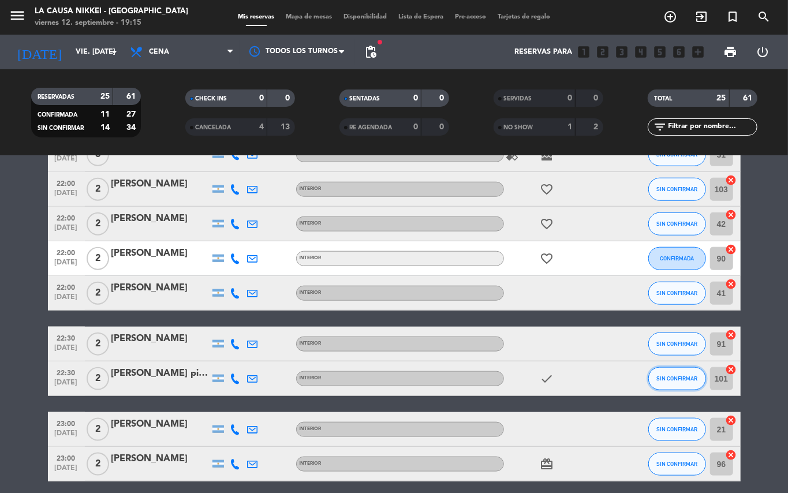
click at [684, 384] on button "SIN CONFIRMAR" at bounding box center [677, 378] width 58 height 23
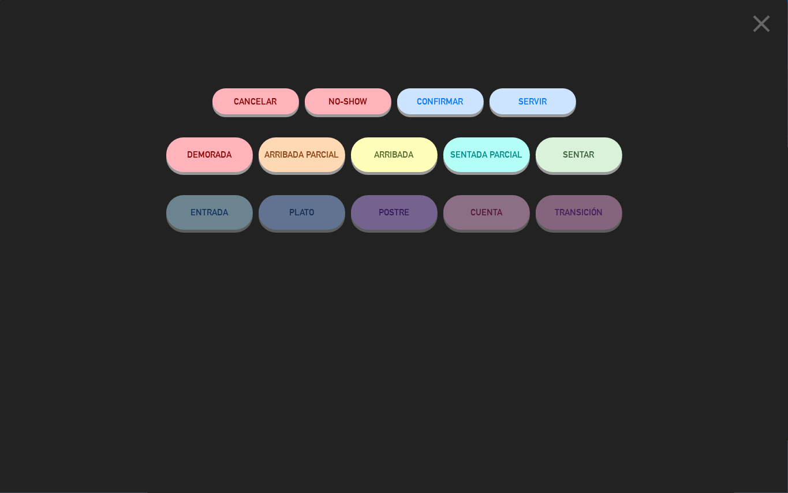
click at [455, 107] on button "CONFIRMAR" at bounding box center [440, 101] width 87 height 26
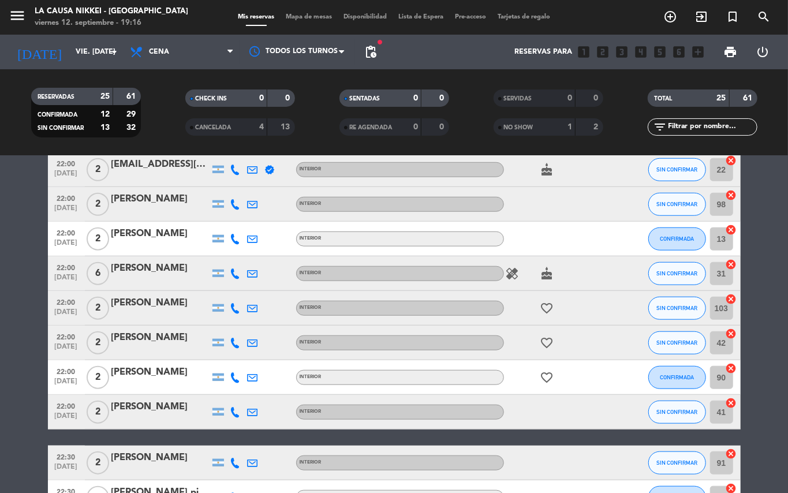
scroll to position [493, 0]
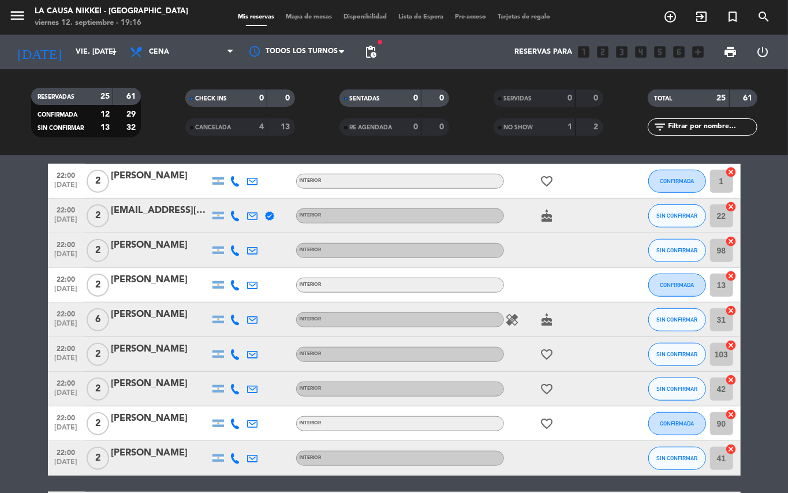
click at [0, 387] on bookings-row "20:00 [DATE] 2 [PERSON_NAME] INTERIOR card_giftcard SIN CONFIRMAR 11 cancel 20:…" at bounding box center [394, 181] width 788 height 930
click at [679, 425] on span "CONFIRMADA" at bounding box center [676, 423] width 34 height 6
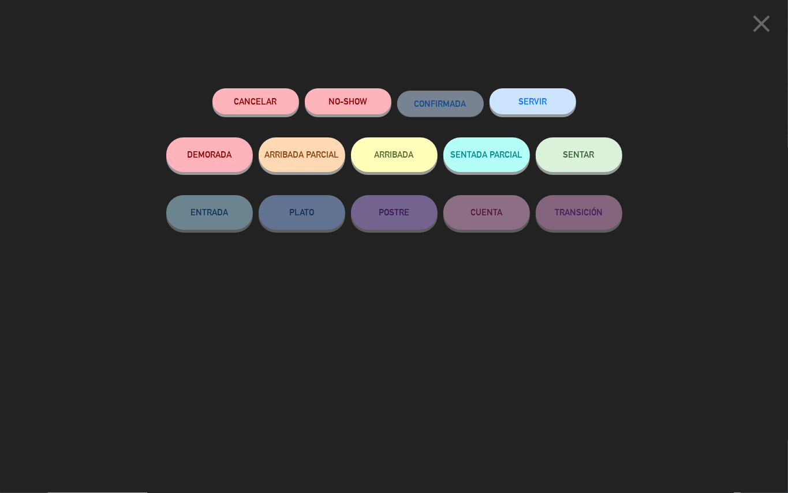
click at [333, 106] on button "NO-SHOW" at bounding box center [348, 101] width 87 height 26
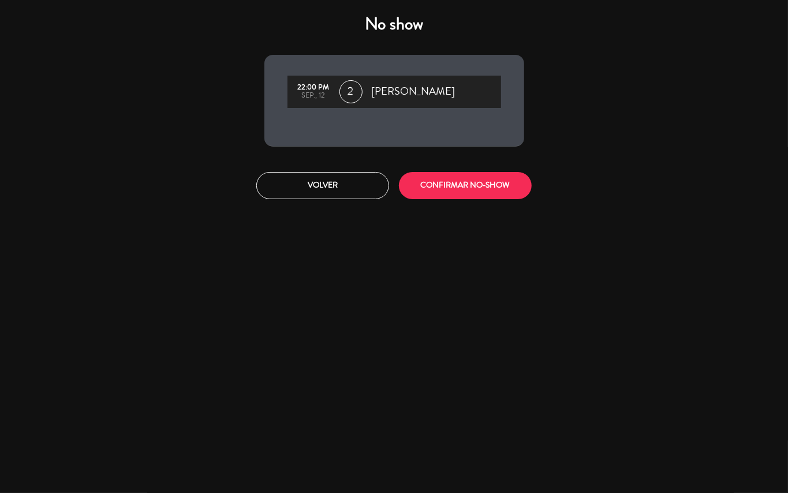
click at [436, 171] on div "Volver CONFIRMAR NO-SHOW" at bounding box center [394, 185] width 277 height 43
click at [442, 183] on button "CONFIRMAR NO-SHOW" at bounding box center [465, 185] width 133 height 27
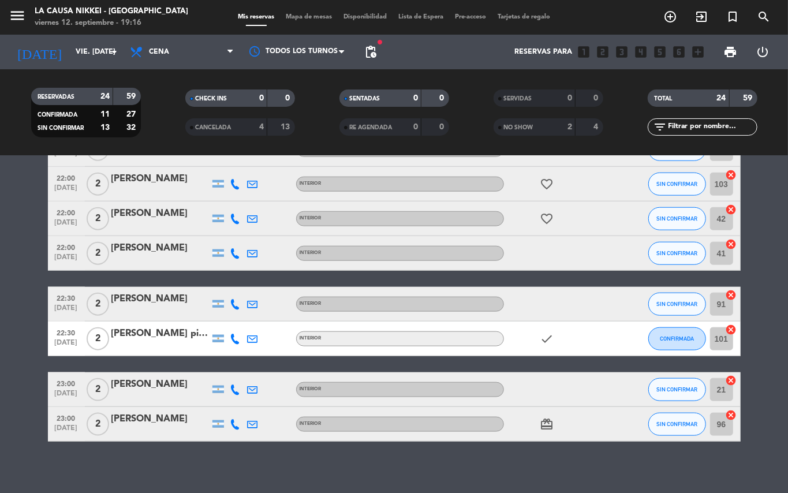
scroll to position [668, 0]
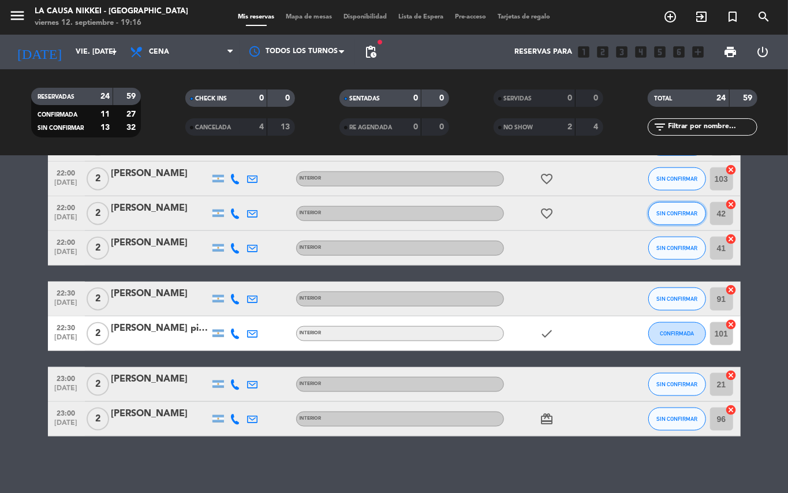
click at [687, 215] on span "SIN CONFIRMAR" at bounding box center [676, 213] width 41 height 6
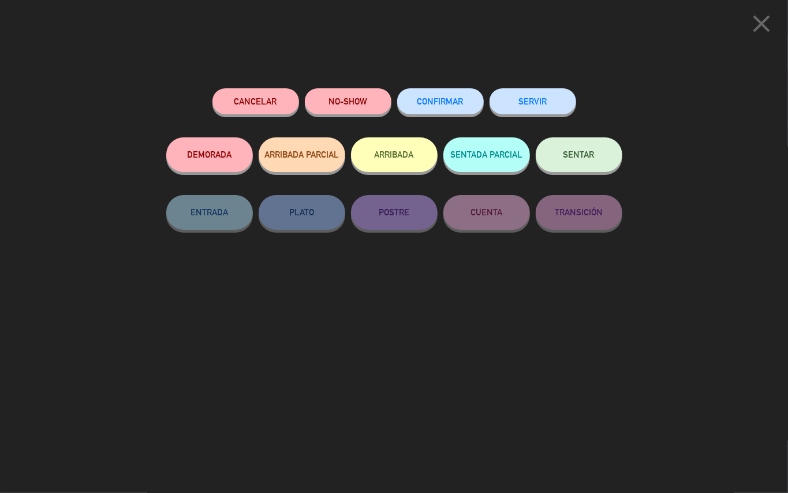
click at [449, 93] on button "CONFIRMAR" at bounding box center [440, 101] width 87 height 26
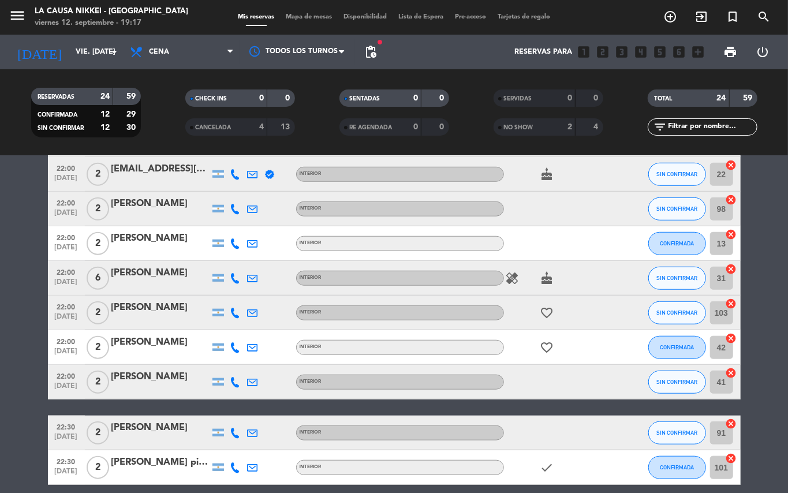
scroll to position [441, 0]
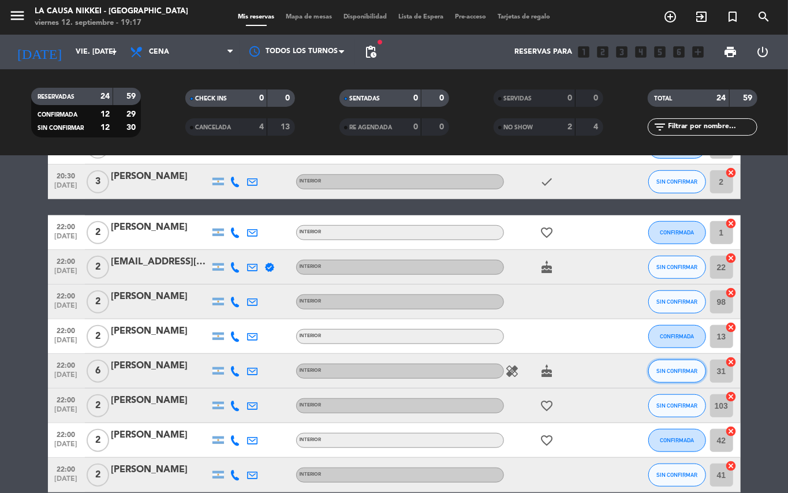
click at [690, 370] on span "SIN CONFIRMAR" at bounding box center [676, 371] width 41 height 6
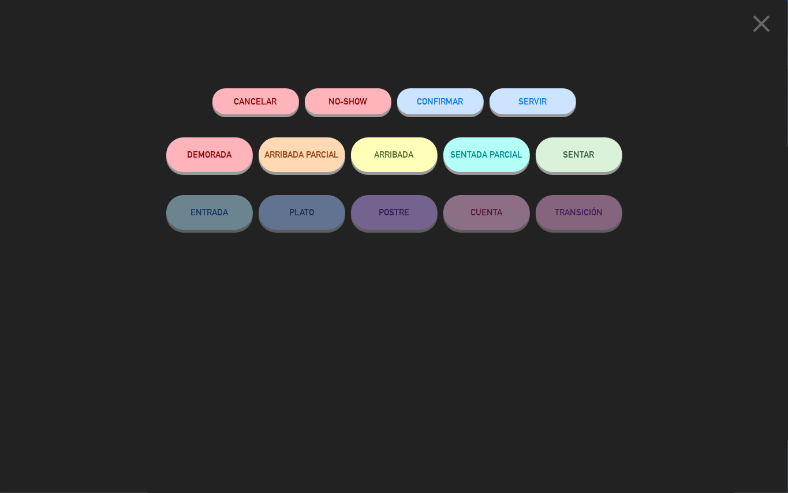
click at [448, 85] on div "Cancelar NO-SHOW CONFIRMAR SERVIR DEMORADA ARRIBADA PARCIAL ARRIBADA SENTADA PA…" at bounding box center [394, 286] width 472 height 413
click at [451, 100] on span "CONFIRMAR" at bounding box center [440, 101] width 46 height 10
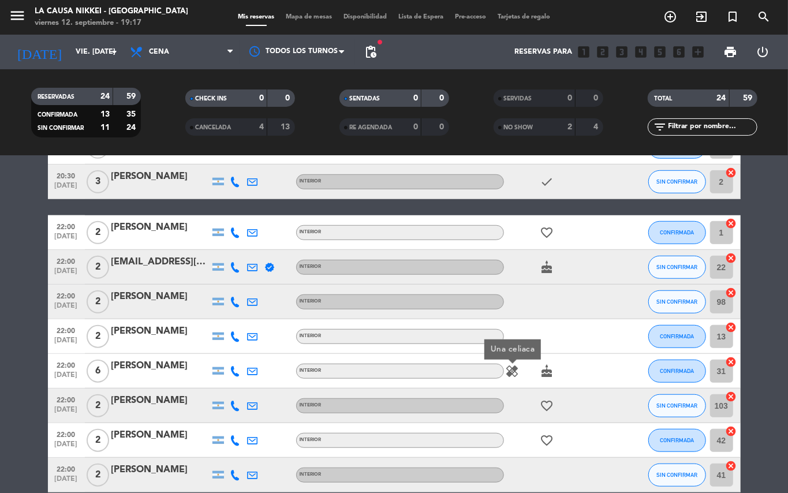
click at [0, 395] on bookings-row "20:00 [DATE] 2 [PERSON_NAME] INTERIOR card_giftcard SIN CONFIRMAR 11 cancel 20:…" at bounding box center [394, 214] width 788 height 895
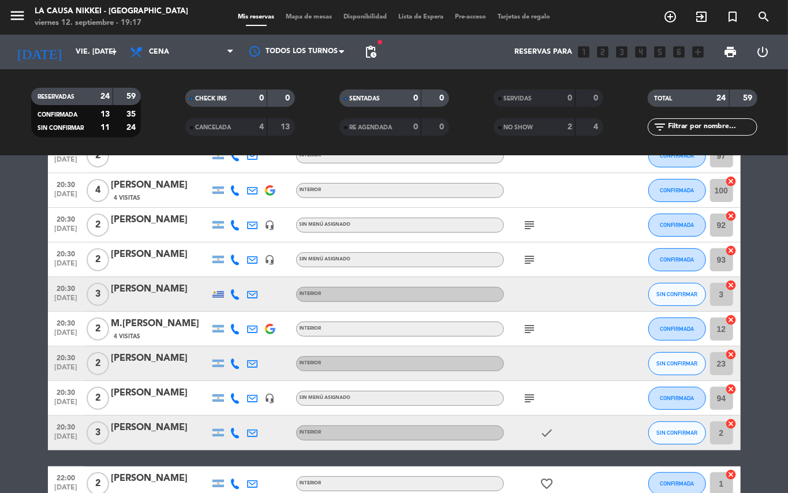
scroll to position [164, 0]
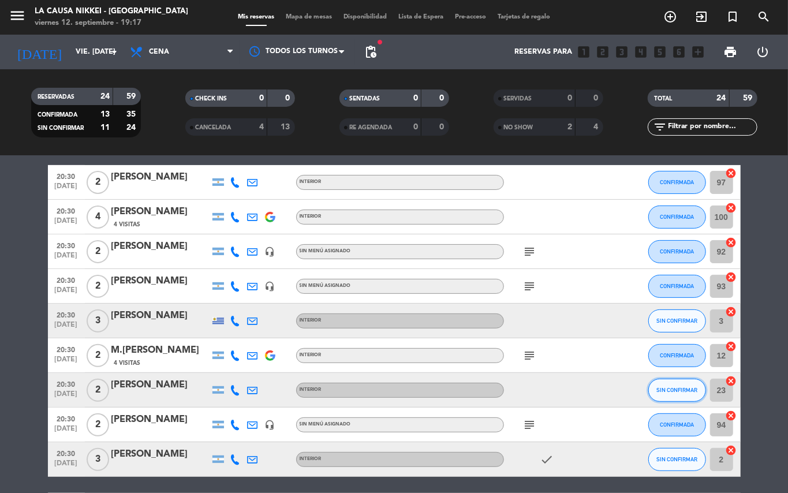
click at [662, 387] on span "SIN CONFIRMAR" at bounding box center [676, 390] width 41 height 6
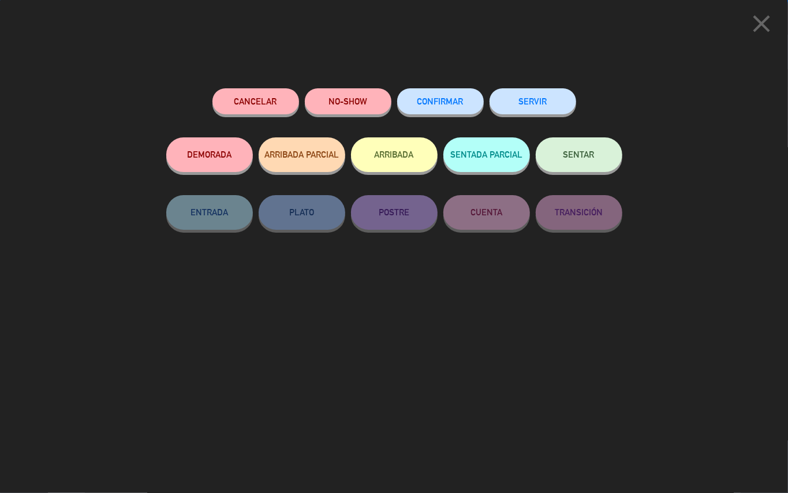
click at [332, 103] on button "NO-SHOW" at bounding box center [348, 101] width 87 height 26
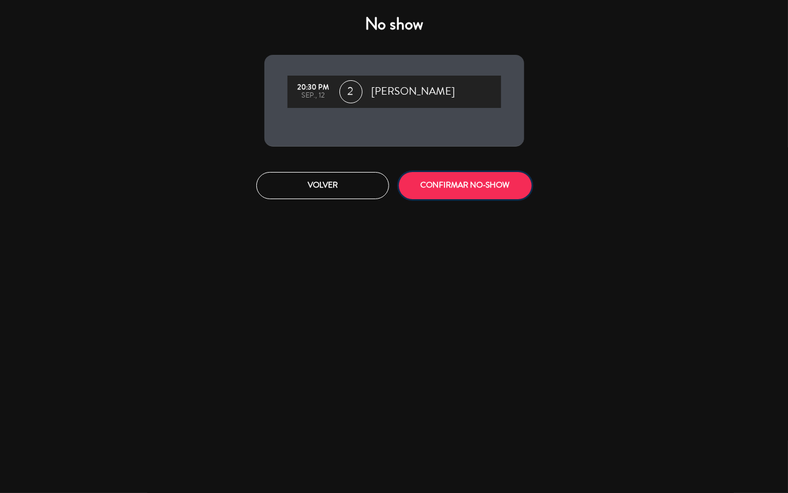
click at [453, 182] on button "CONFIRMAR NO-SHOW" at bounding box center [465, 185] width 133 height 27
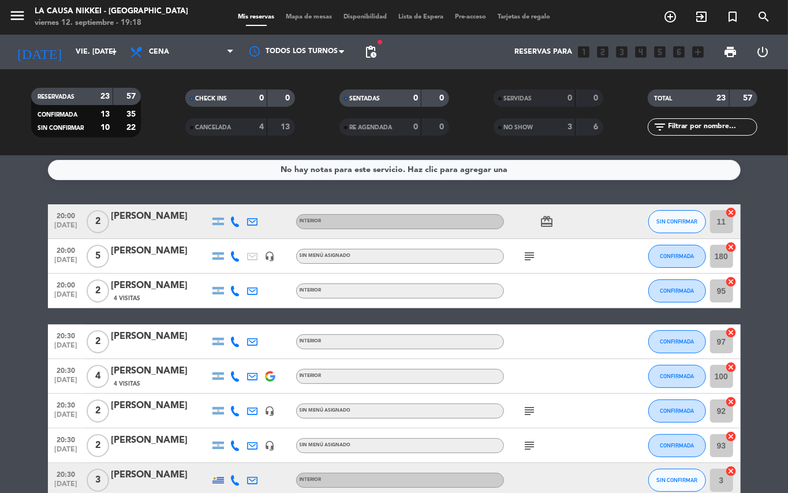
scroll to position [0, 0]
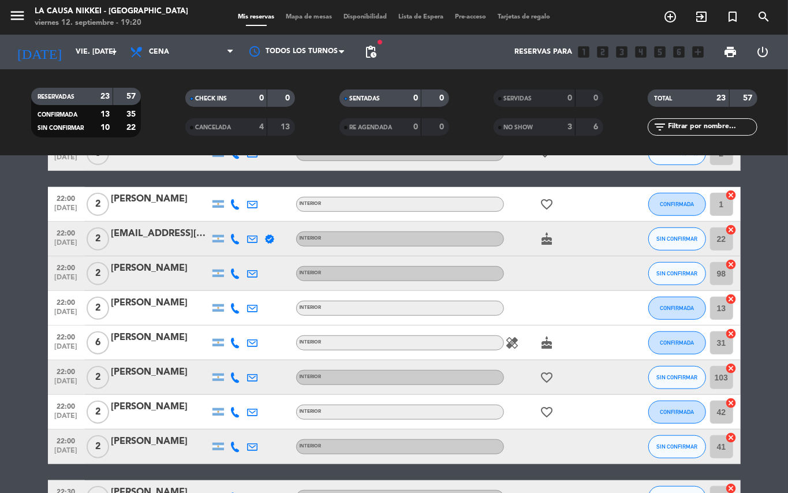
scroll to position [455, 0]
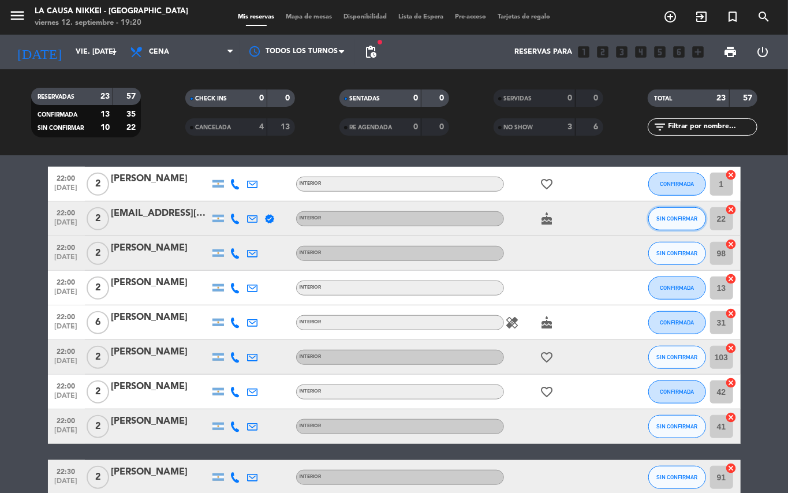
click at [688, 220] on span "SIN CONFIRMAR" at bounding box center [676, 218] width 41 height 6
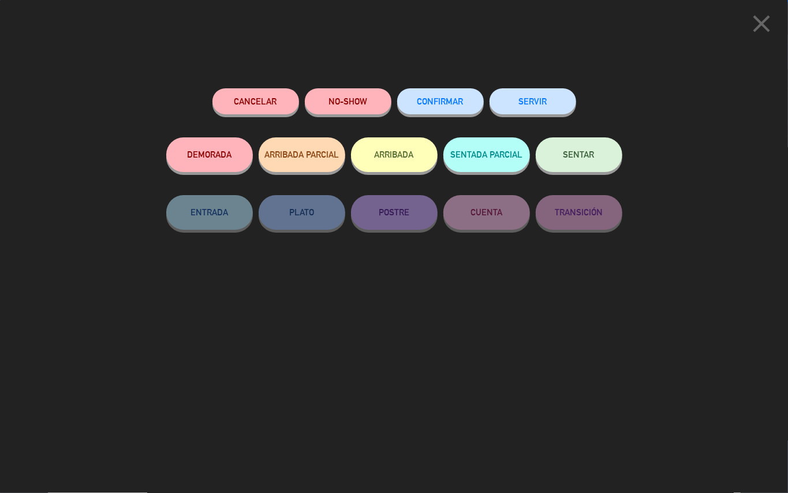
click at [428, 88] on div "CONFIRMAR" at bounding box center [440, 112] width 87 height 49
click at [437, 90] on button "CONFIRMAR" at bounding box center [440, 101] width 87 height 26
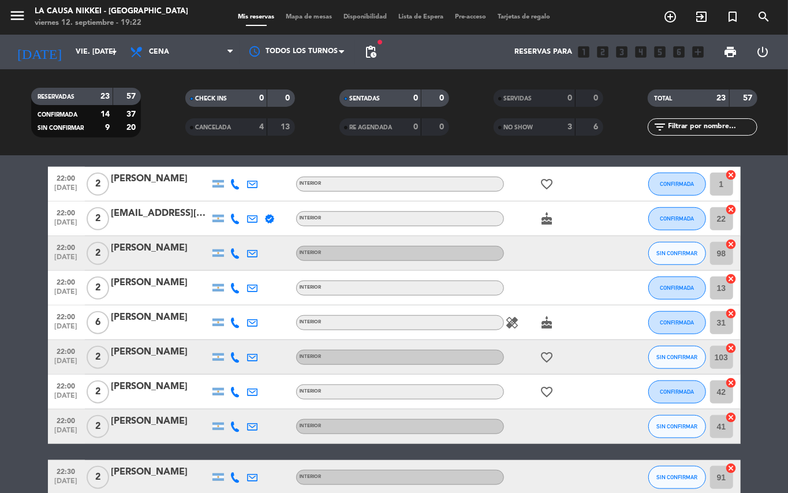
scroll to position [634, 0]
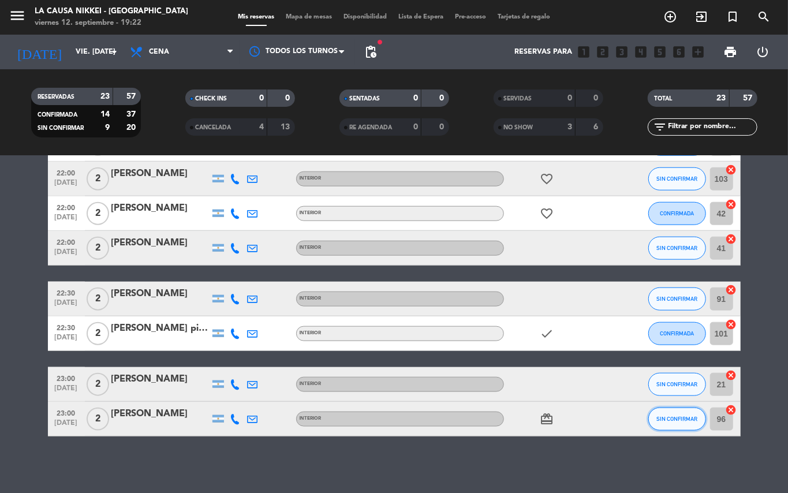
click at [688, 415] on span "SIN CONFIRMAR" at bounding box center [676, 418] width 41 height 6
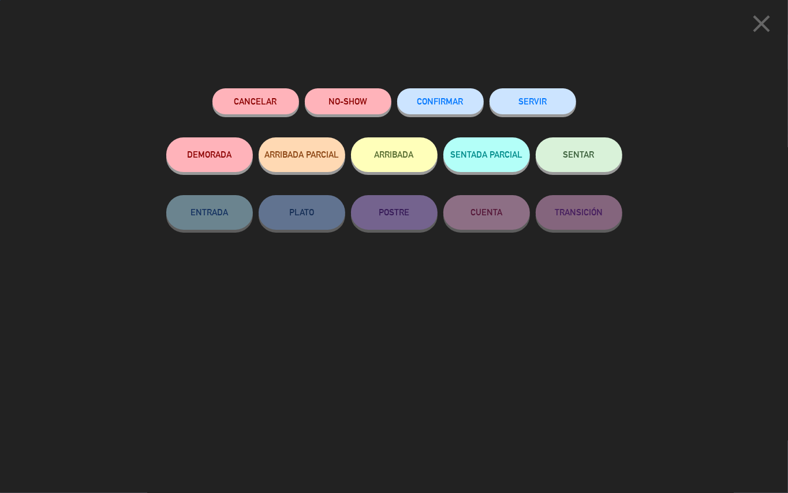
click at [442, 89] on div "CONFIRMAR" at bounding box center [440, 112] width 87 height 49
click at [442, 88] on div "CONFIRMAR" at bounding box center [440, 112] width 87 height 49
click at [444, 99] on span "CONFIRMAR" at bounding box center [440, 101] width 46 height 10
click at [453, 102] on span "CONFIRMAR" at bounding box center [440, 101] width 46 height 10
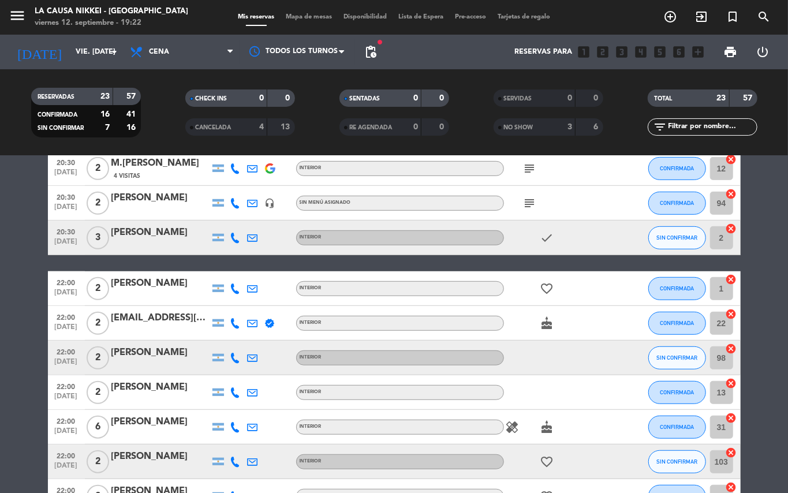
scroll to position [0, 0]
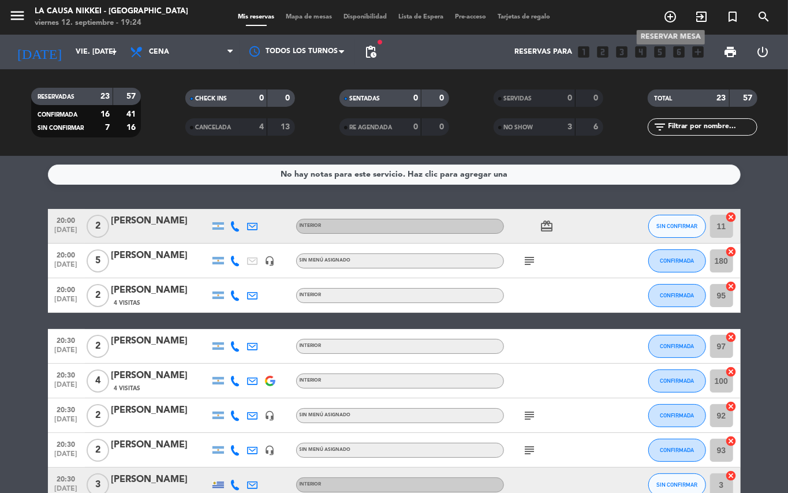
click at [670, 19] on icon "add_circle_outline" at bounding box center [670, 17] width 14 height 14
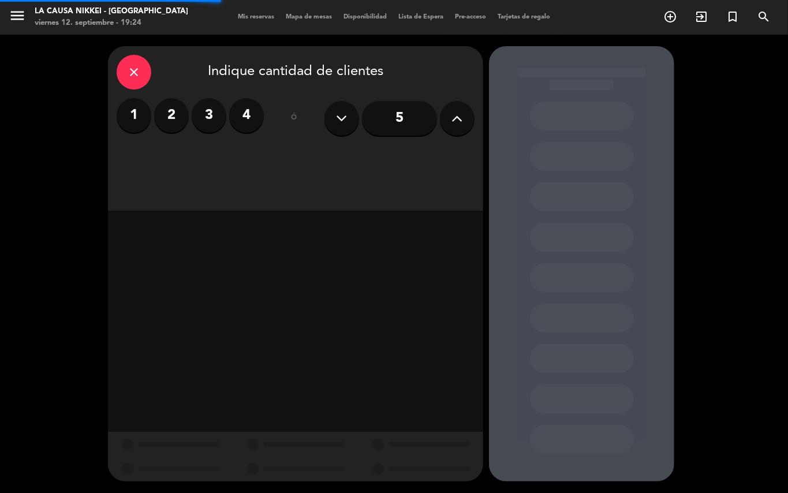
click at [164, 125] on label "2" at bounding box center [171, 115] width 35 height 35
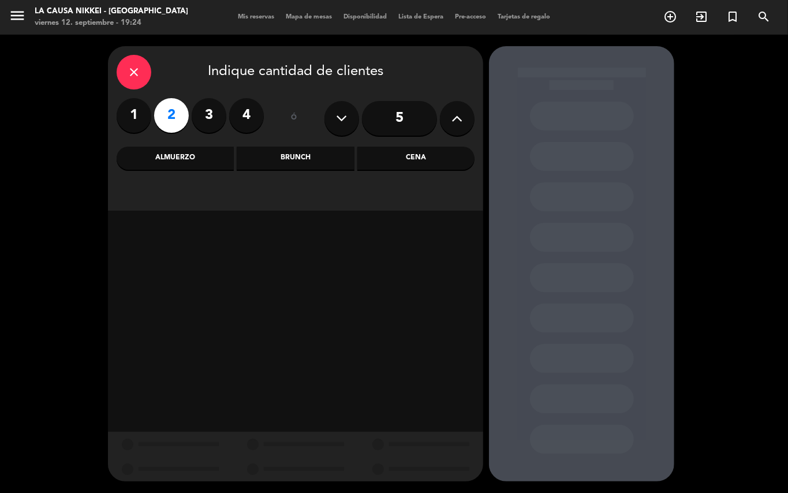
click at [430, 157] on div "Cena" at bounding box center [415, 158] width 117 height 23
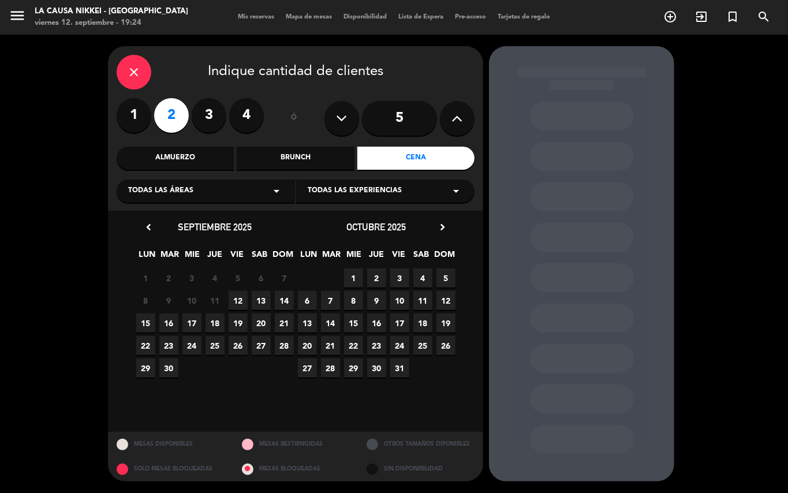
click at [236, 297] on span "12" at bounding box center [237, 300] width 19 height 19
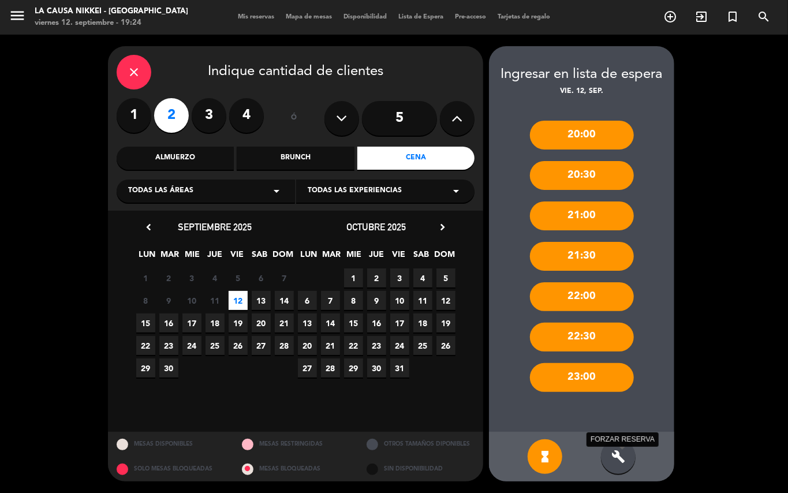
click at [620, 458] on icon "build" at bounding box center [618, 456] width 14 height 14
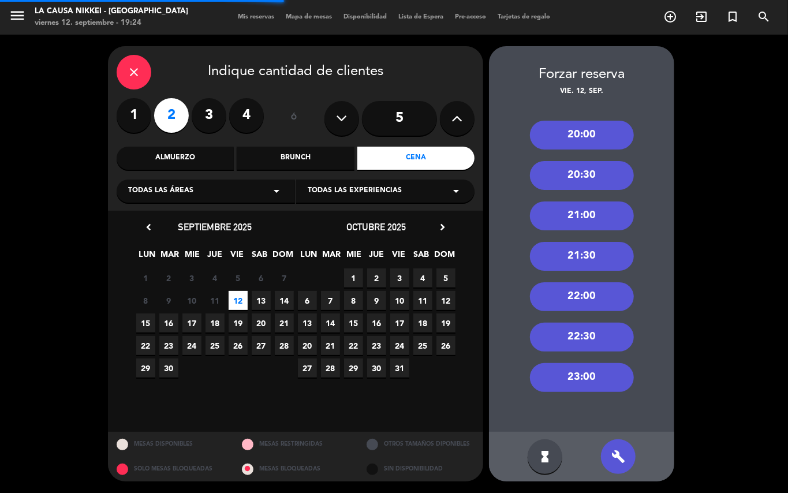
click at [568, 327] on div "22:30" at bounding box center [582, 337] width 104 height 29
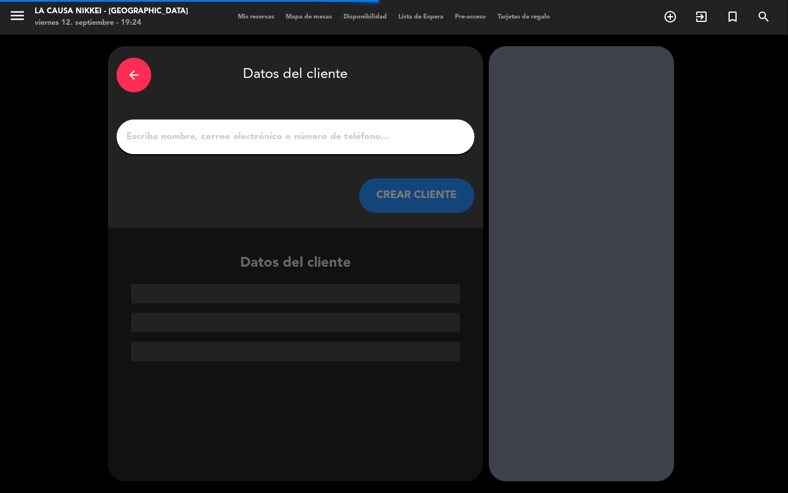
click at [362, 144] on input "1" at bounding box center [295, 137] width 340 height 16
paste input "[PERSON_NAME]"
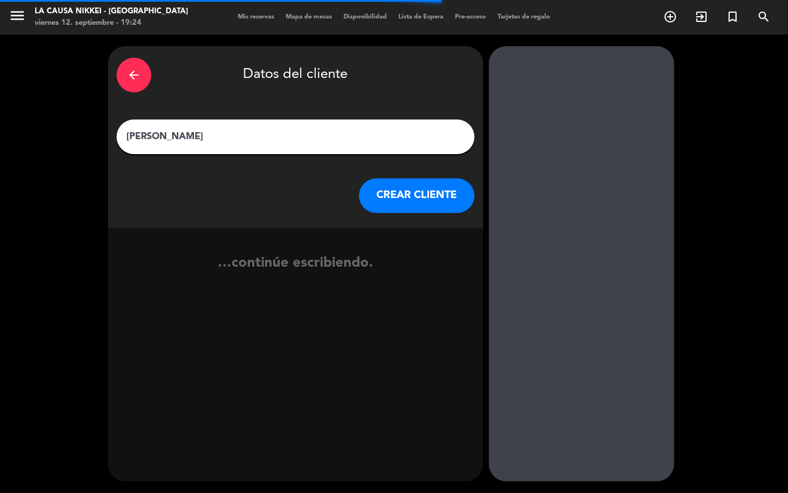
type input "[PERSON_NAME]"
click at [404, 201] on button "CREAR CLIENTE" at bounding box center [416, 195] width 115 height 35
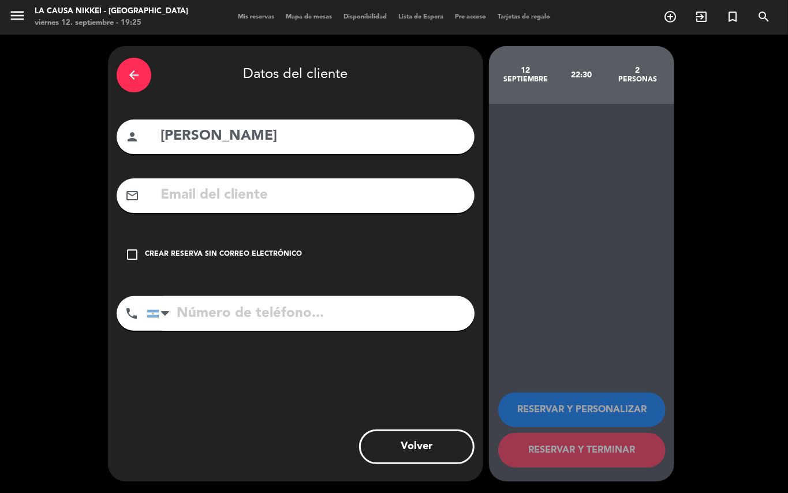
click at [293, 205] on input "text" at bounding box center [312, 195] width 306 height 24
paste input "[EMAIL_ADDRESS][DOMAIN_NAME]"
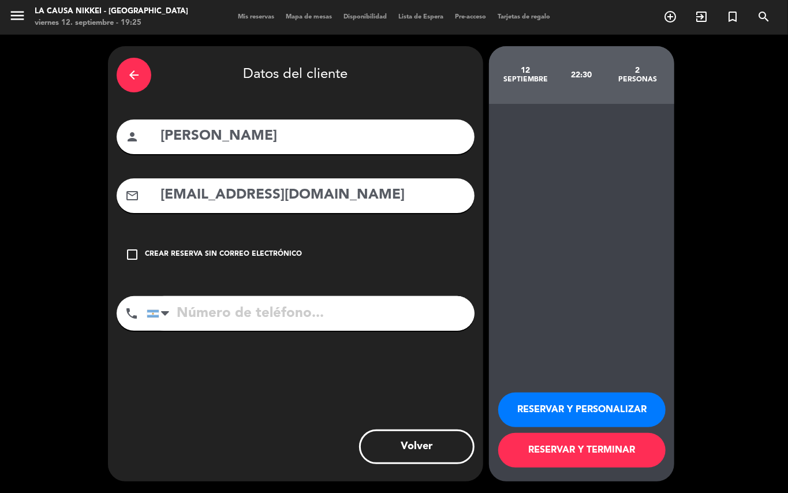
type input "[EMAIL_ADDRESS][DOMAIN_NAME]"
click at [331, 313] on input "tel" at bounding box center [311, 313] width 328 height 35
paste input "541136918964"
type input "541136918964"
click at [526, 391] on div "RESERVAR Y PERSONALIZAR RESERVAR Y TERMINAR" at bounding box center [581, 424] width 167 height 113
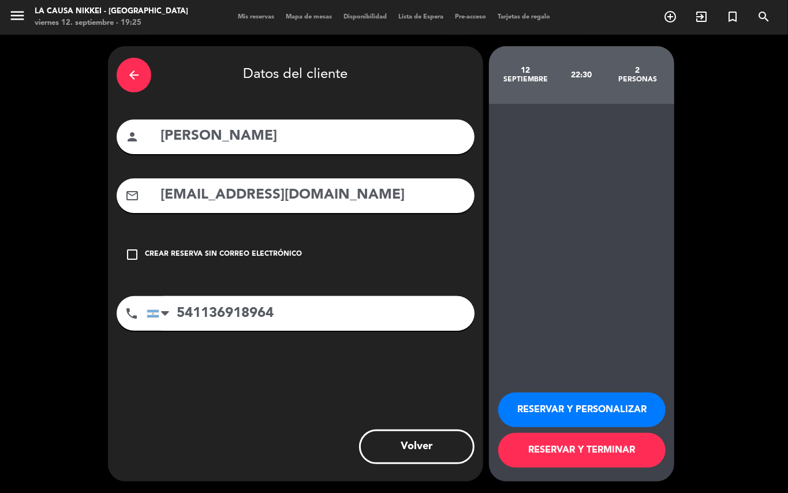
click at [542, 412] on button "RESERVAR Y PERSONALIZAR" at bounding box center [581, 409] width 167 height 35
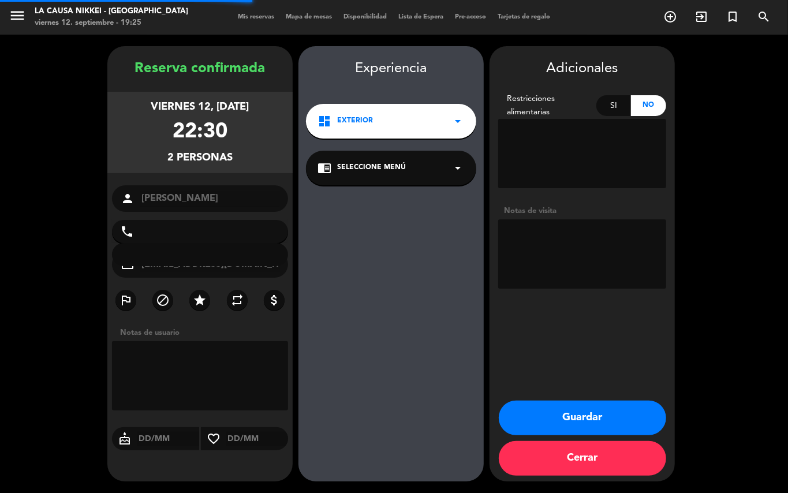
type input "[PHONE_NUMBER]"
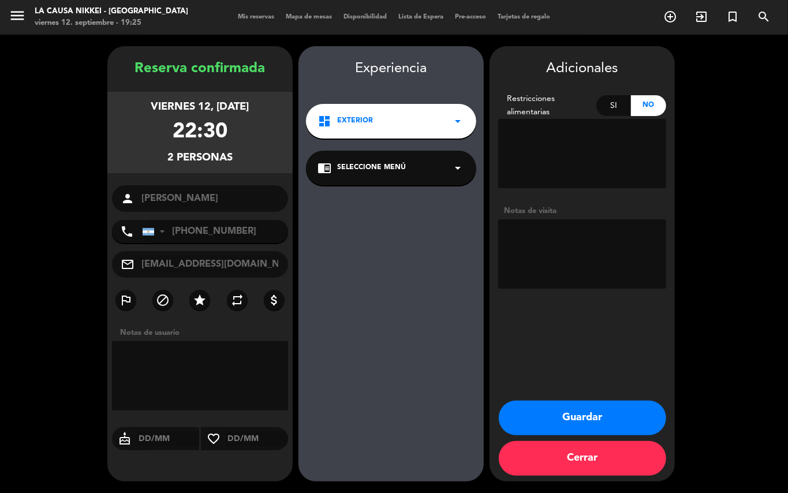
drag, startPoint x: 564, startPoint y: 263, endPoint x: 545, endPoint y: 248, distance: 24.2
click at [554, 253] on textarea at bounding box center [582, 253] width 168 height 69
paste textarea "Cocktail Night"
type textarea "BIG BOX - Cocktail Night"
click at [617, 406] on button "Guardar" at bounding box center [582, 417] width 167 height 35
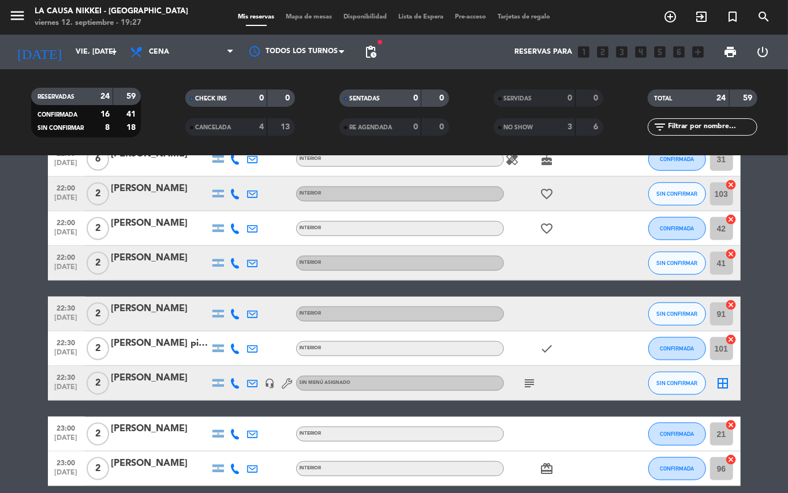
scroll to position [624, 0]
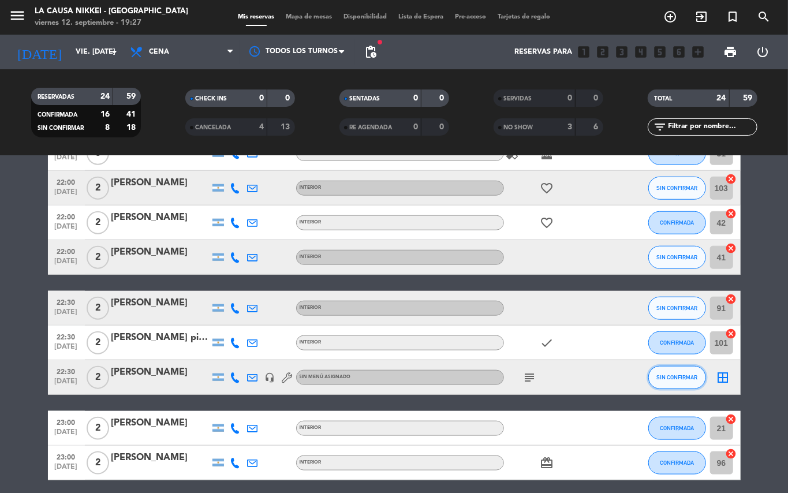
click at [663, 375] on span "SIN CONFIRMAR" at bounding box center [676, 377] width 41 height 6
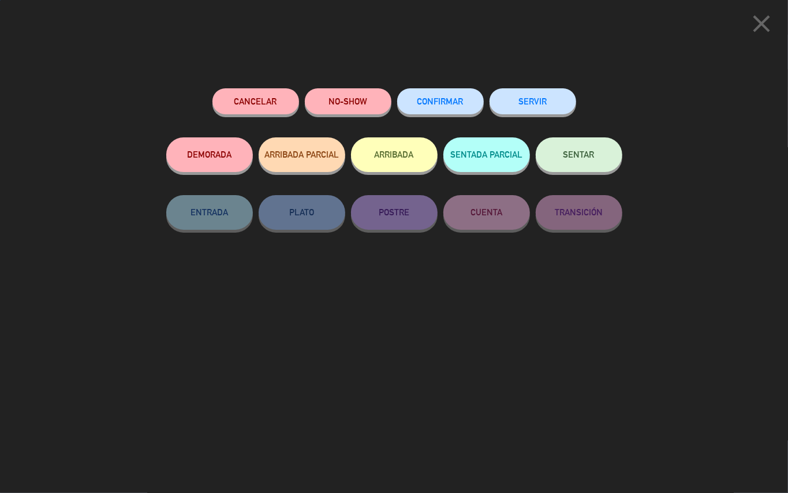
click at [439, 100] on span "CONFIRMAR" at bounding box center [440, 101] width 46 height 10
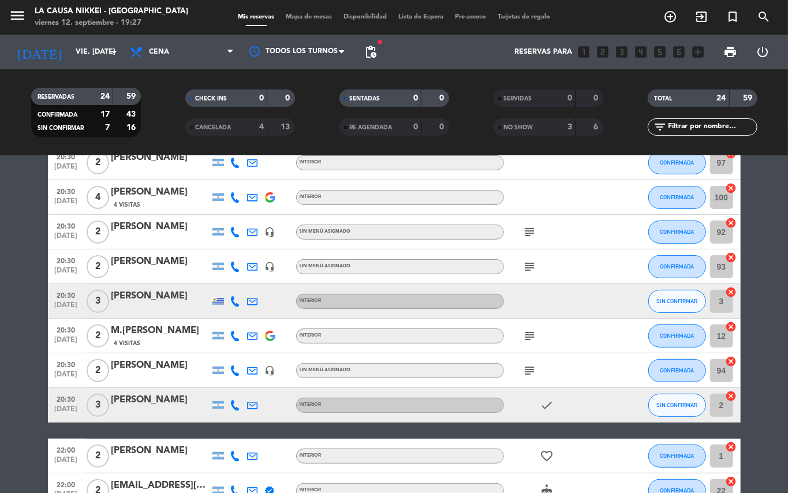
scroll to position [185, 0]
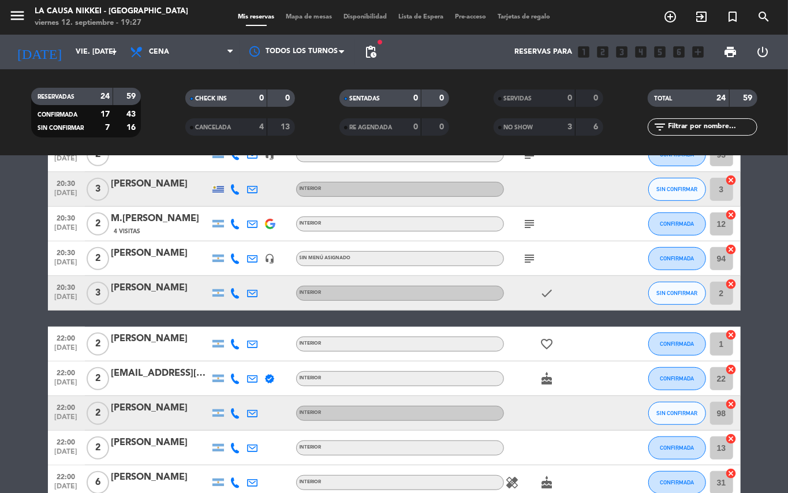
click at [437, 216] on div "INTERIOR" at bounding box center [400, 223] width 208 height 15
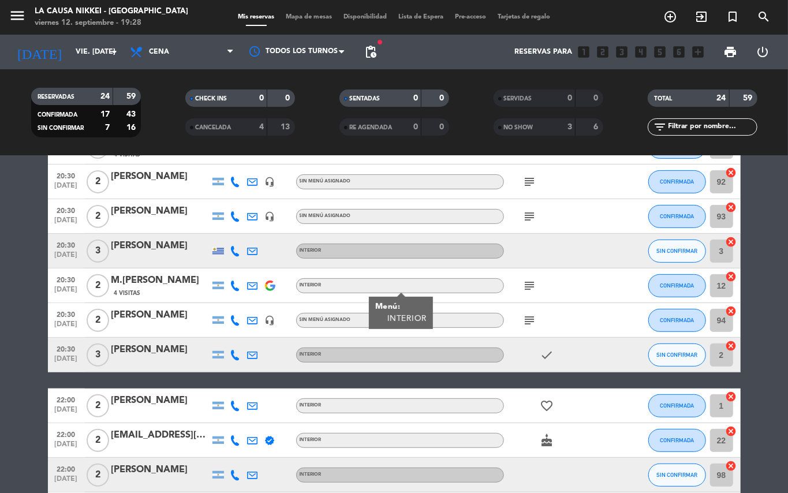
scroll to position [212, 0]
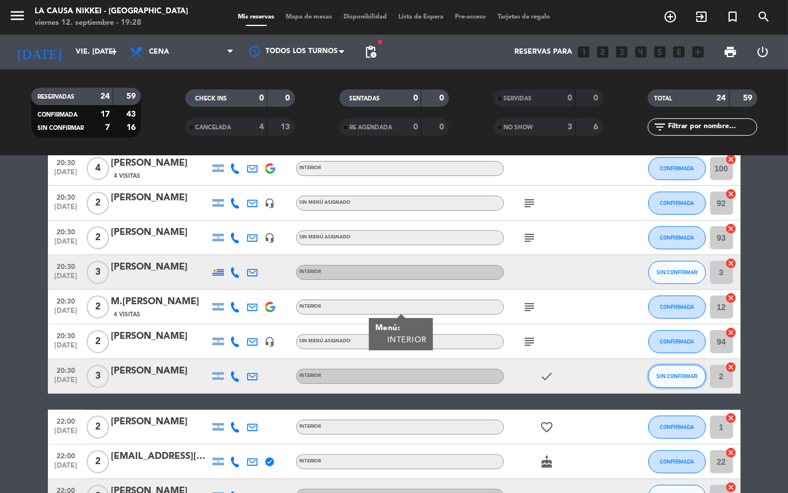
click at [658, 369] on button "SIN CONFIRMAR" at bounding box center [677, 376] width 58 height 23
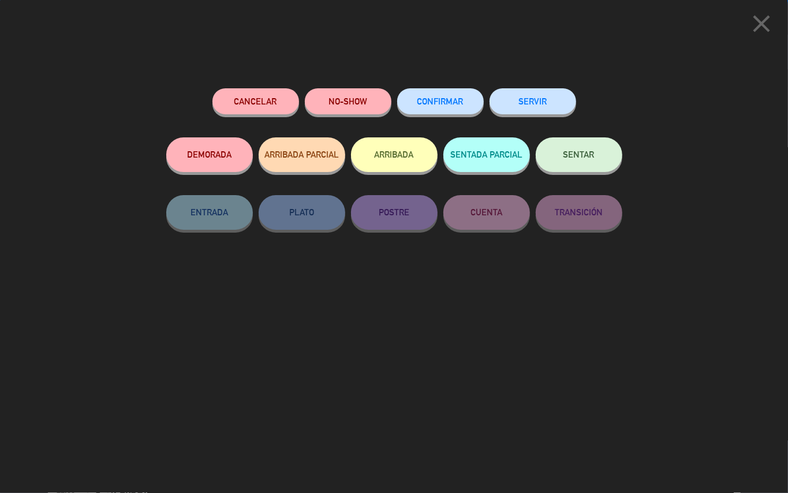
click at [434, 111] on button "CONFIRMAR" at bounding box center [440, 101] width 87 height 26
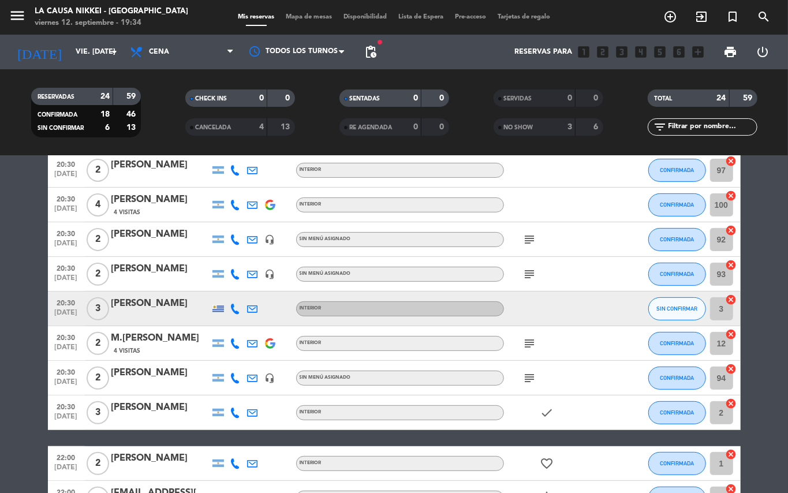
scroll to position [177, 0]
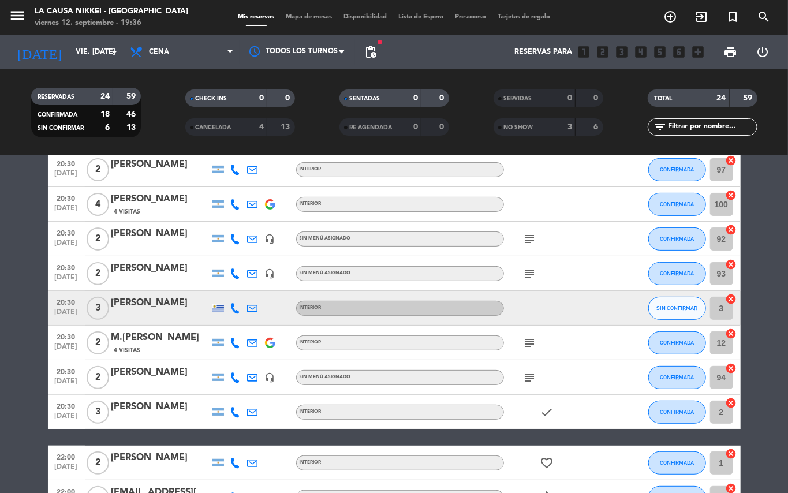
click at [0, 368] on bookings-row "20:00 [DATE] 2 [PERSON_NAME] INTERIOR card_giftcard SIN CONFIRMAR 11 cancel 20:…" at bounding box center [394, 479] width 788 height 895
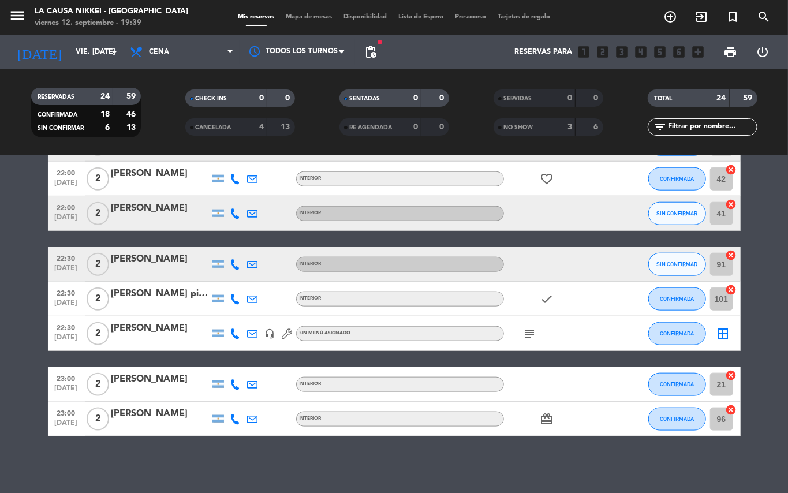
scroll to position [0, 0]
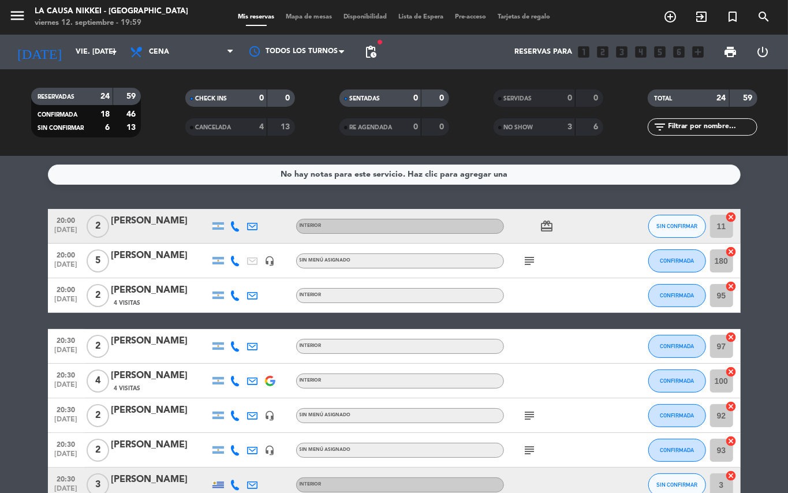
click at [688, 379] on span "CONFIRMADA" at bounding box center [676, 380] width 34 height 6
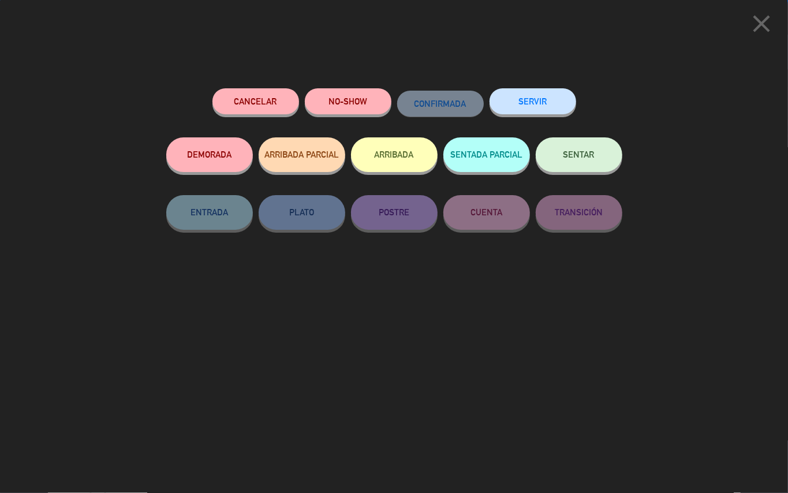
click at [317, 95] on button "NO-SHOW" at bounding box center [348, 101] width 87 height 26
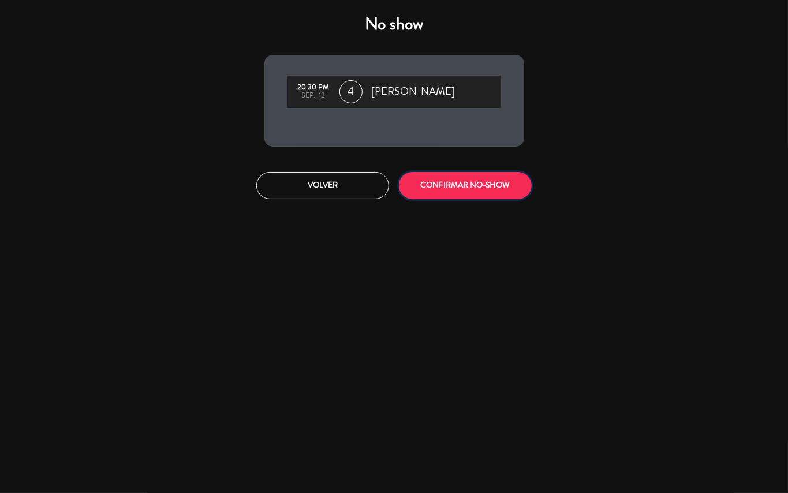
click at [465, 189] on button "CONFIRMAR NO-SHOW" at bounding box center [465, 185] width 133 height 27
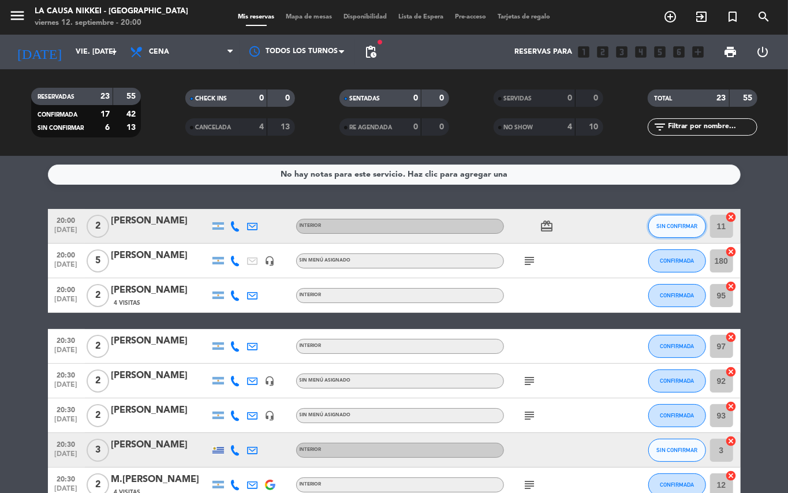
click at [668, 220] on button "SIN CONFIRMAR" at bounding box center [677, 226] width 58 height 23
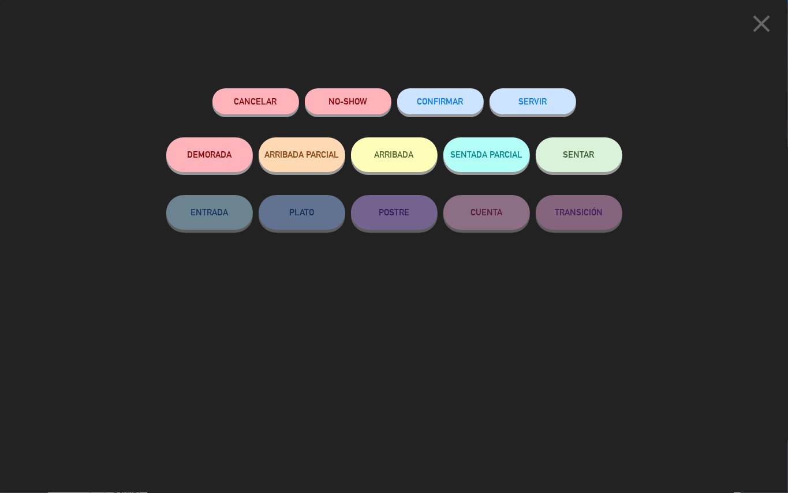
click at [564, 169] on button "SENTAR" at bounding box center [578, 154] width 87 height 35
click at [557, 167] on button "SENTAR" at bounding box center [578, 154] width 87 height 35
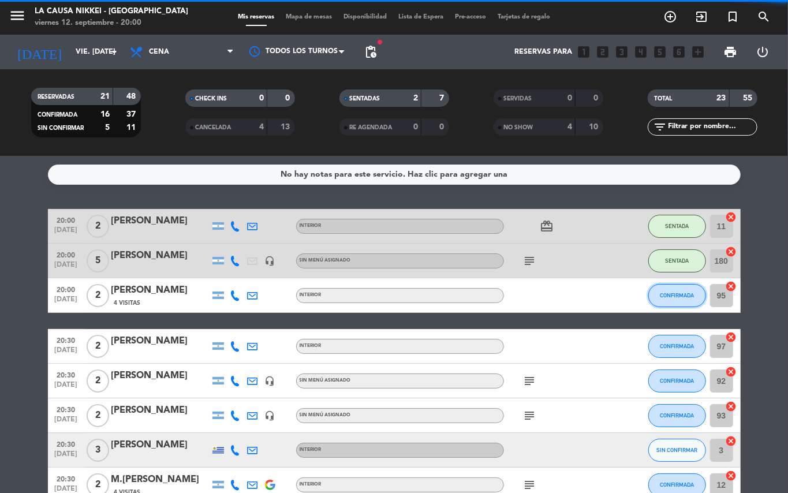
click at [680, 298] on span "CONFIRMADA" at bounding box center [676, 295] width 34 height 6
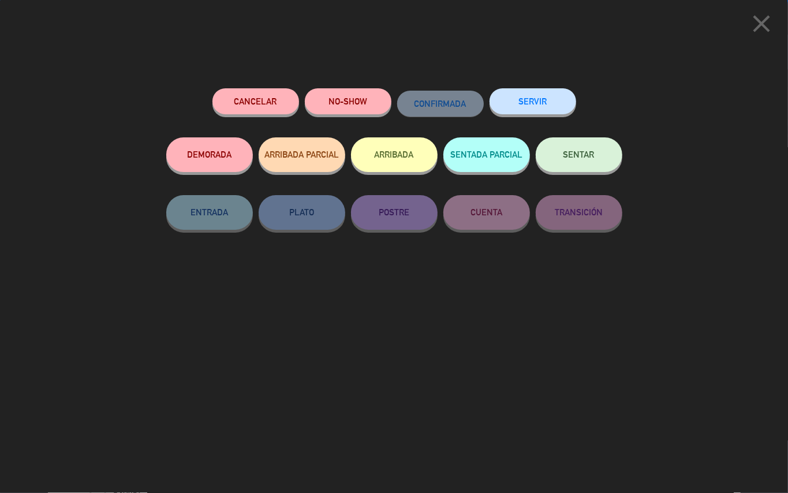
click at [589, 167] on button "SENTAR" at bounding box center [578, 154] width 87 height 35
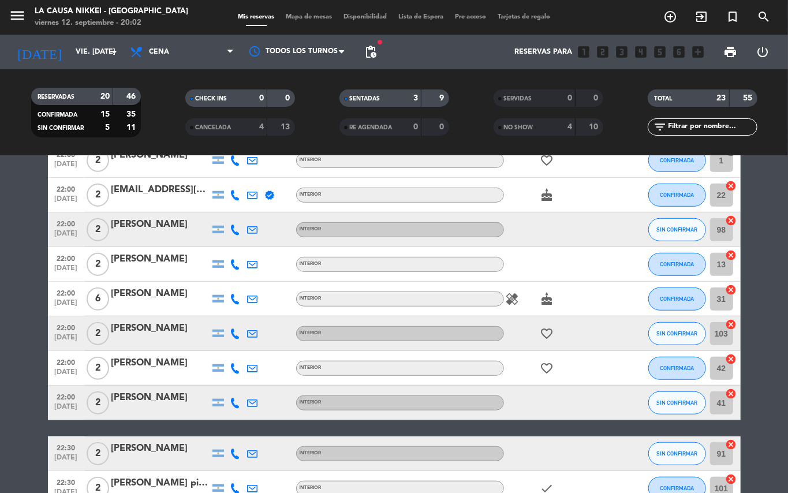
scroll to position [445, 0]
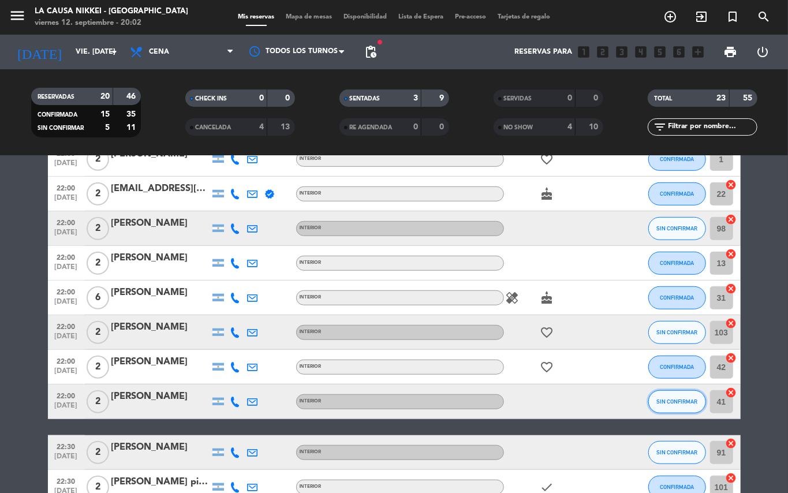
click at [682, 404] on span "SIN CONFIRMAR" at bounding box center [676, 401] width 41 height 6
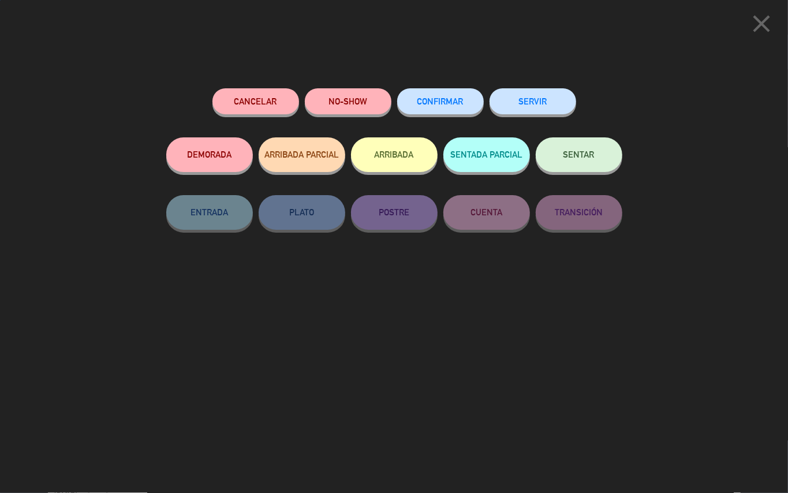
click at [435, 93] on button "CONFIRMAR" at bounding box center [440, 101] width 87 height 26
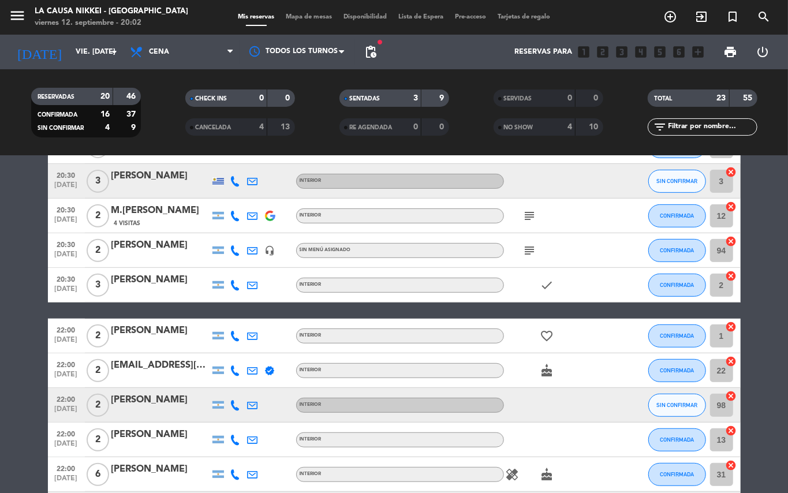
scroll to position [238, 0]
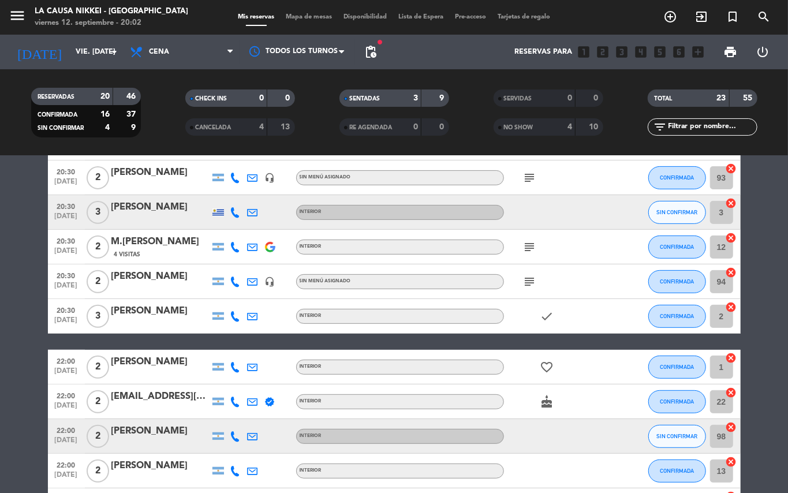
click at [0, 192] on bookings-row "20:00 [DATE] 2 [PERSON_NAME] INTERIOR card_giftcard SENTADA 11 cancel 20:00 [DA…" at bounding box center [394, 401] width 788 height 861
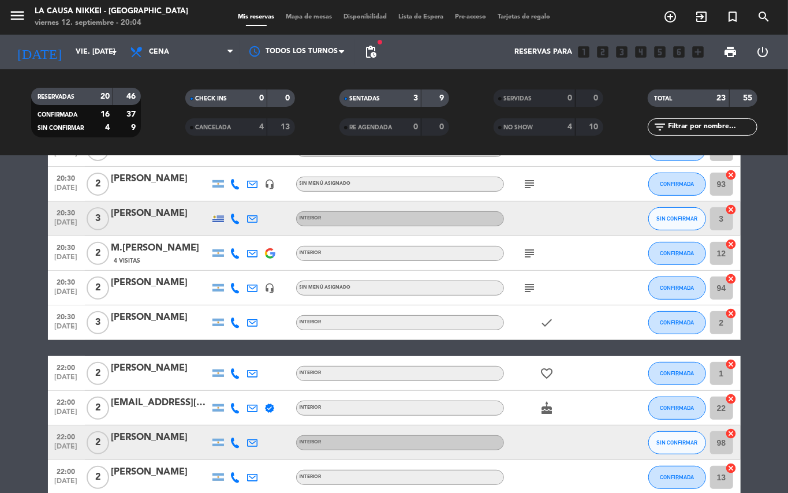
scroll to position [233, 0]
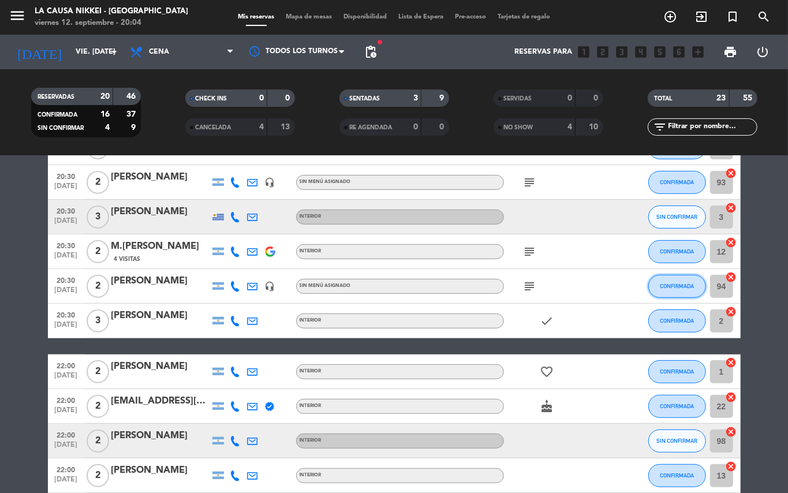
click at [664, 289] on button "CONFIRMADA" at bounding box center [677, 286] width 58 height 23
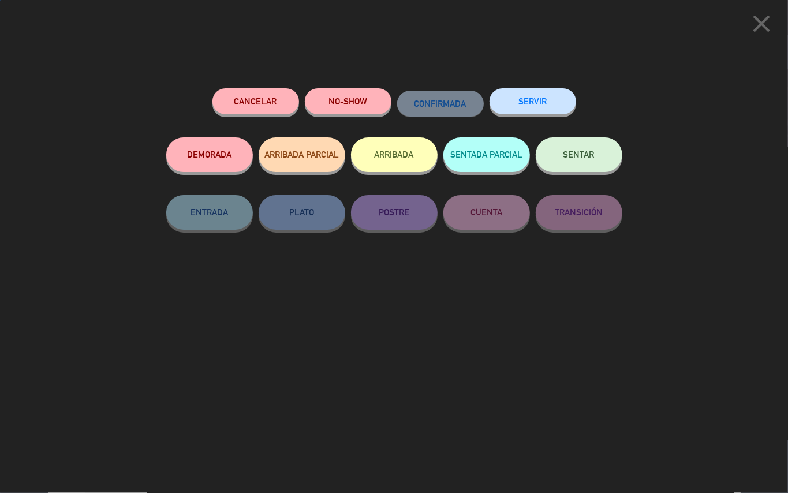
click at [571, 164] on button "SENTAR" at bounding box center [578, 154] width 87 height 35
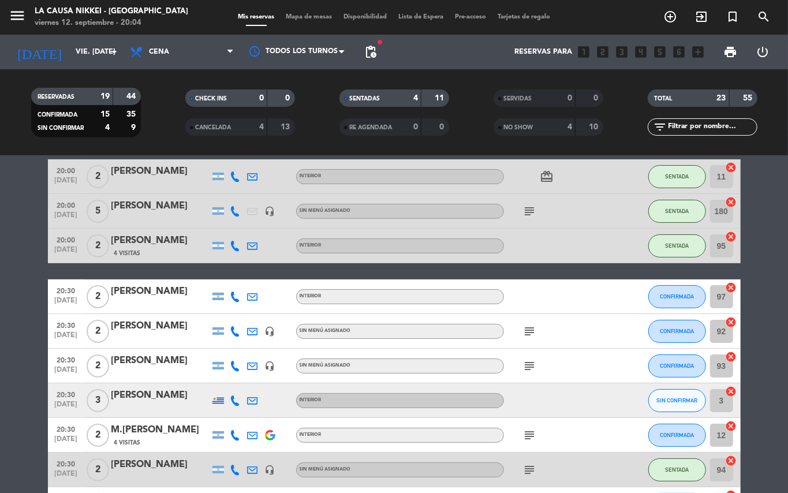
scroll to position [53, 0]
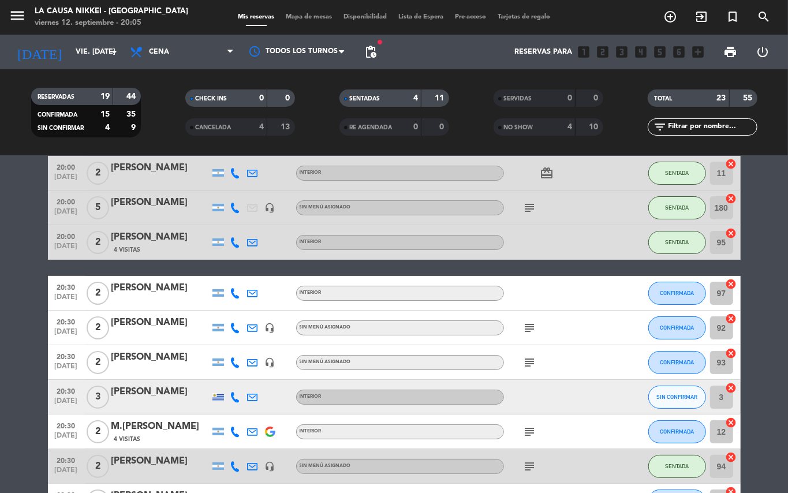
drag, startPoint x: 0, startPoint y: 314, endPoint x: 0, endPoint y: 269, distance: 45.6
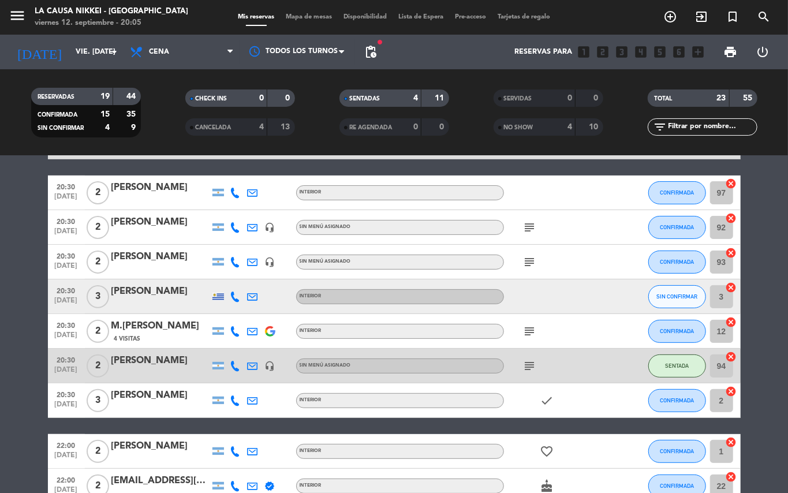
scroll to position [155, 0]
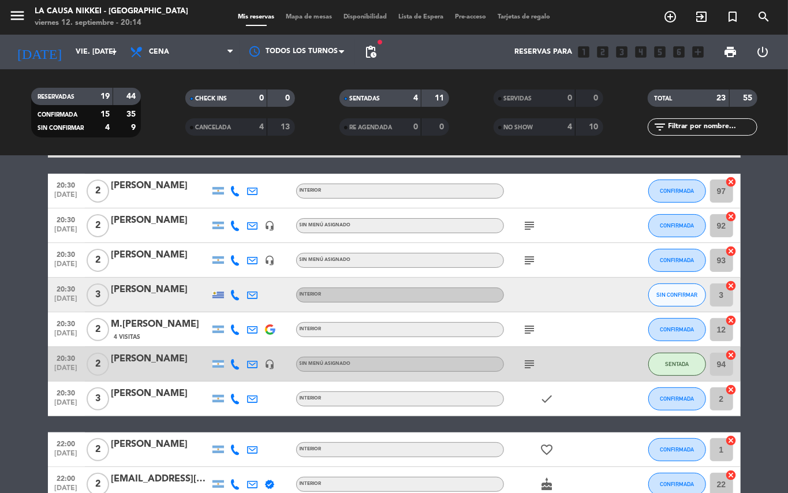
click at [0, 407] on bookings-row "20:00 [DATE] 2 [PERSON_NAME] INTERIOR card_giftcard SENTADA 11 cancel 20:00 [DA…" at bounding box center [394, 484] width 788 height 861
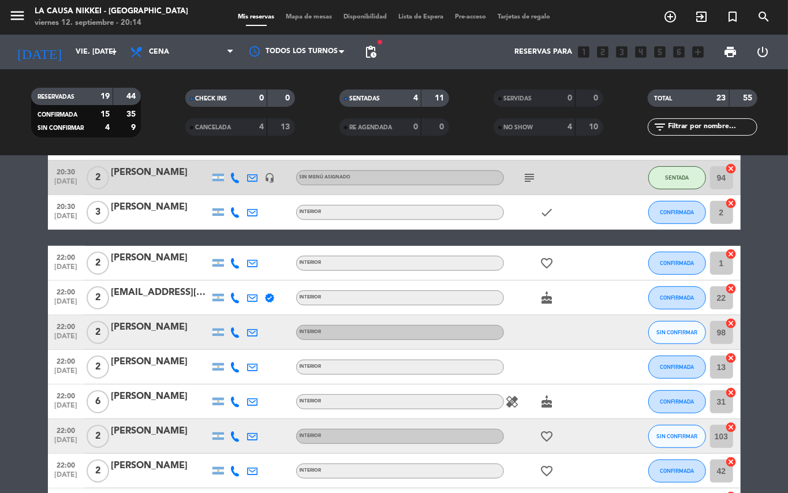
scroll to position [428, 0]
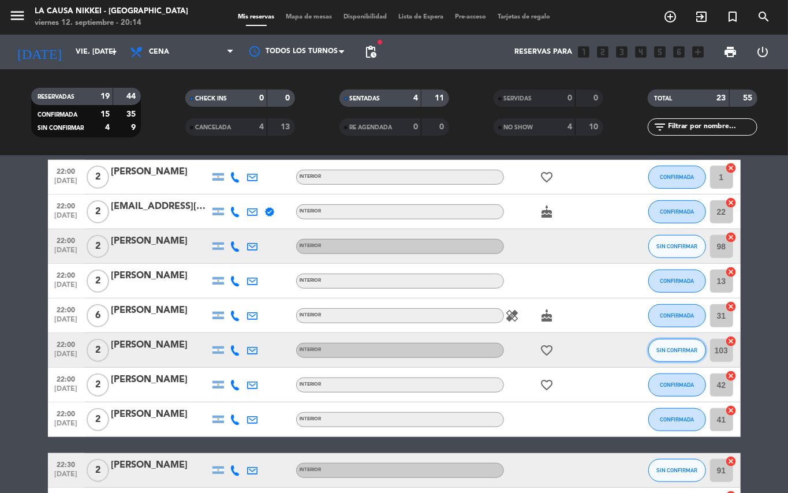
click at [672, 347] on span "SIN CONFIRMAR" at bounding box center [676, 350] width 41 height 6
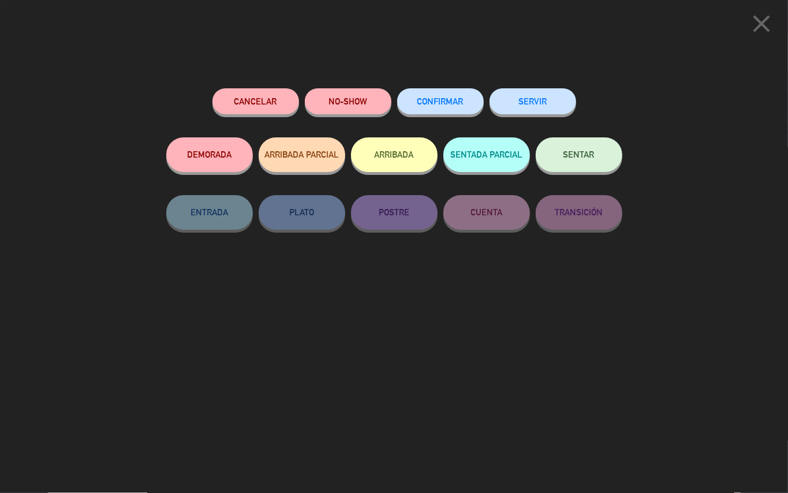
click at [441, 100] on span "CONFIRMAR" at bounding box center [440, 101] width 46 height 10
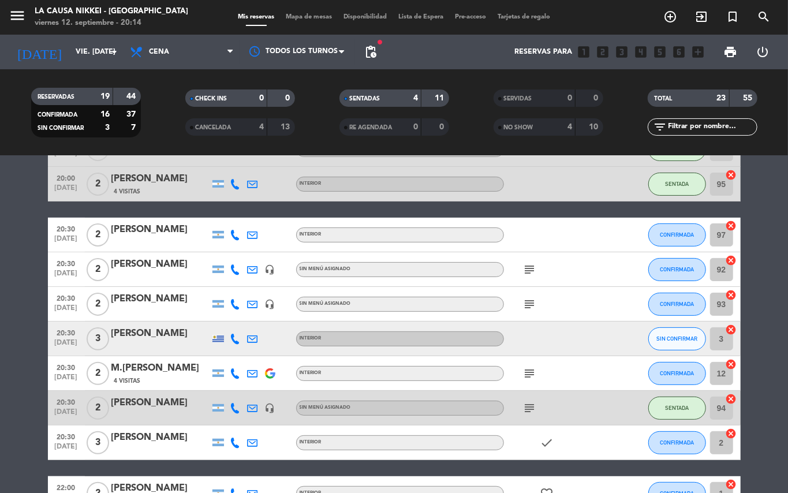
scroll to position [111, 0]
